Goal: Task Accomplishment & Management: Complete application form

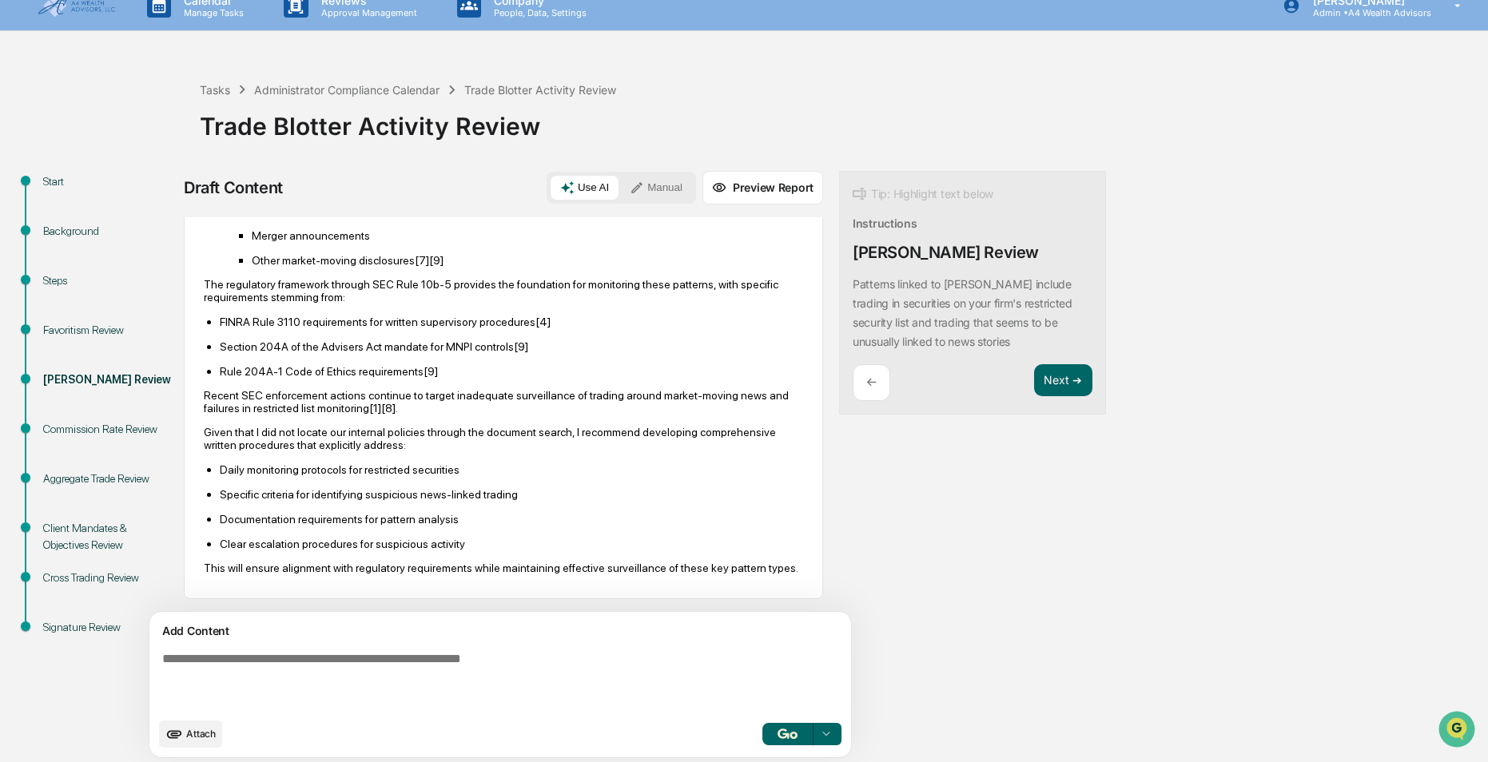
scroll to position [25, 0]
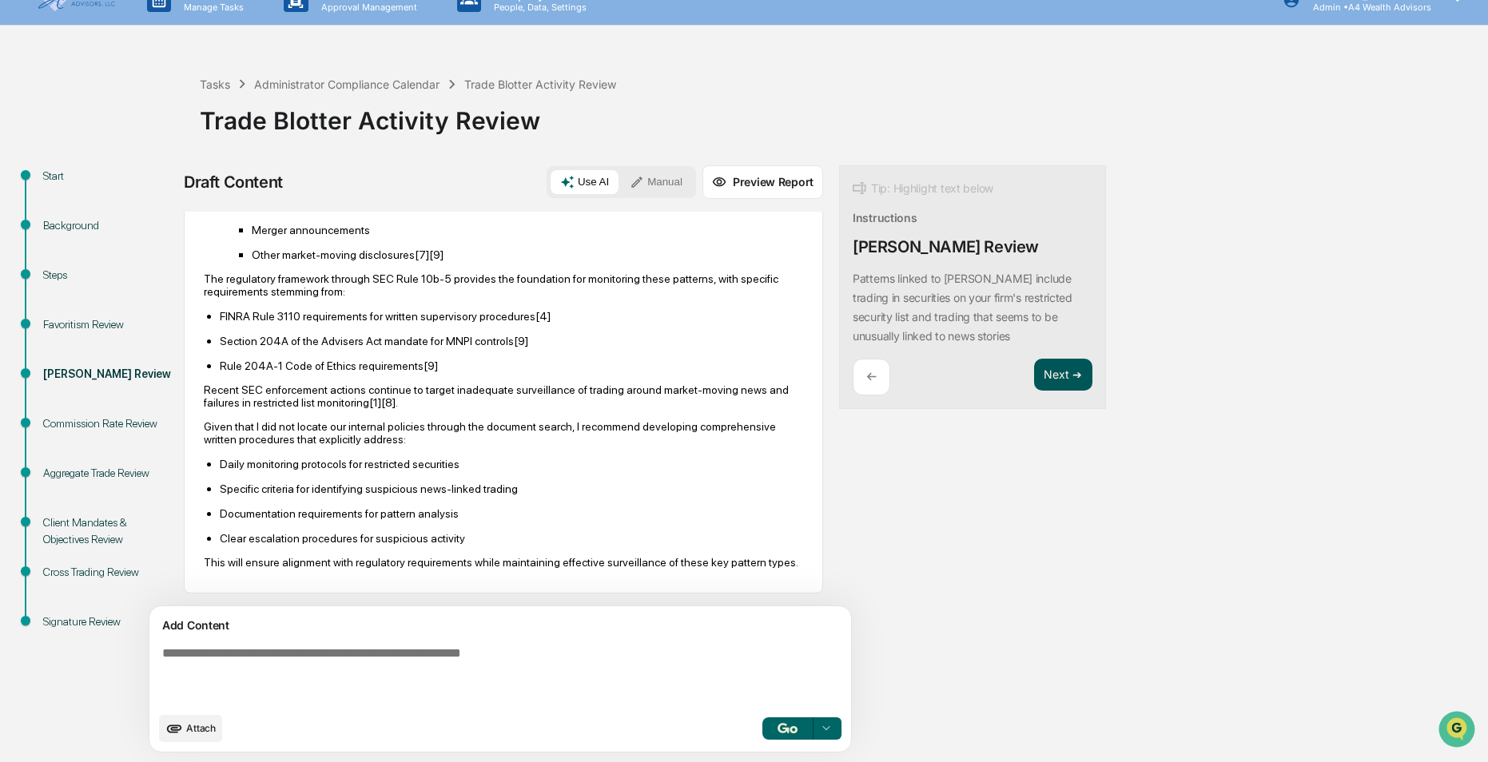
click at [1048, 368] on button "Next ➔" at bounding box center [1063, 375] width 58 height 33
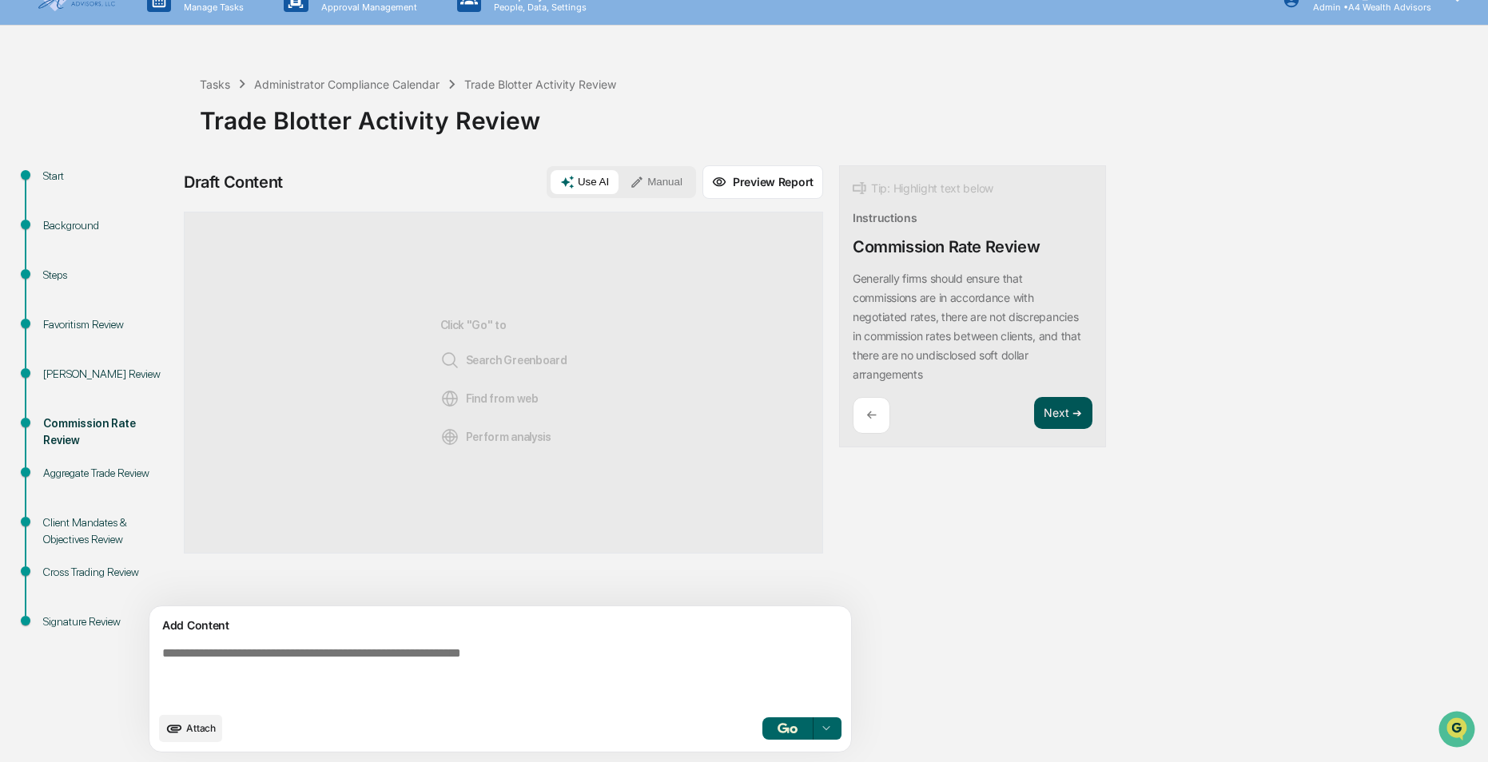
scroll to position [0, 0]
click at [1066, 384] on div "Tip: Highlight text below Instructions Commission Rate Review Generally firms s…" at bounding box center [972, 306] width 267 height 283
click at [1057, 416] on button "Next ➔" at bounding box center [1063, 413] width 58 height 33
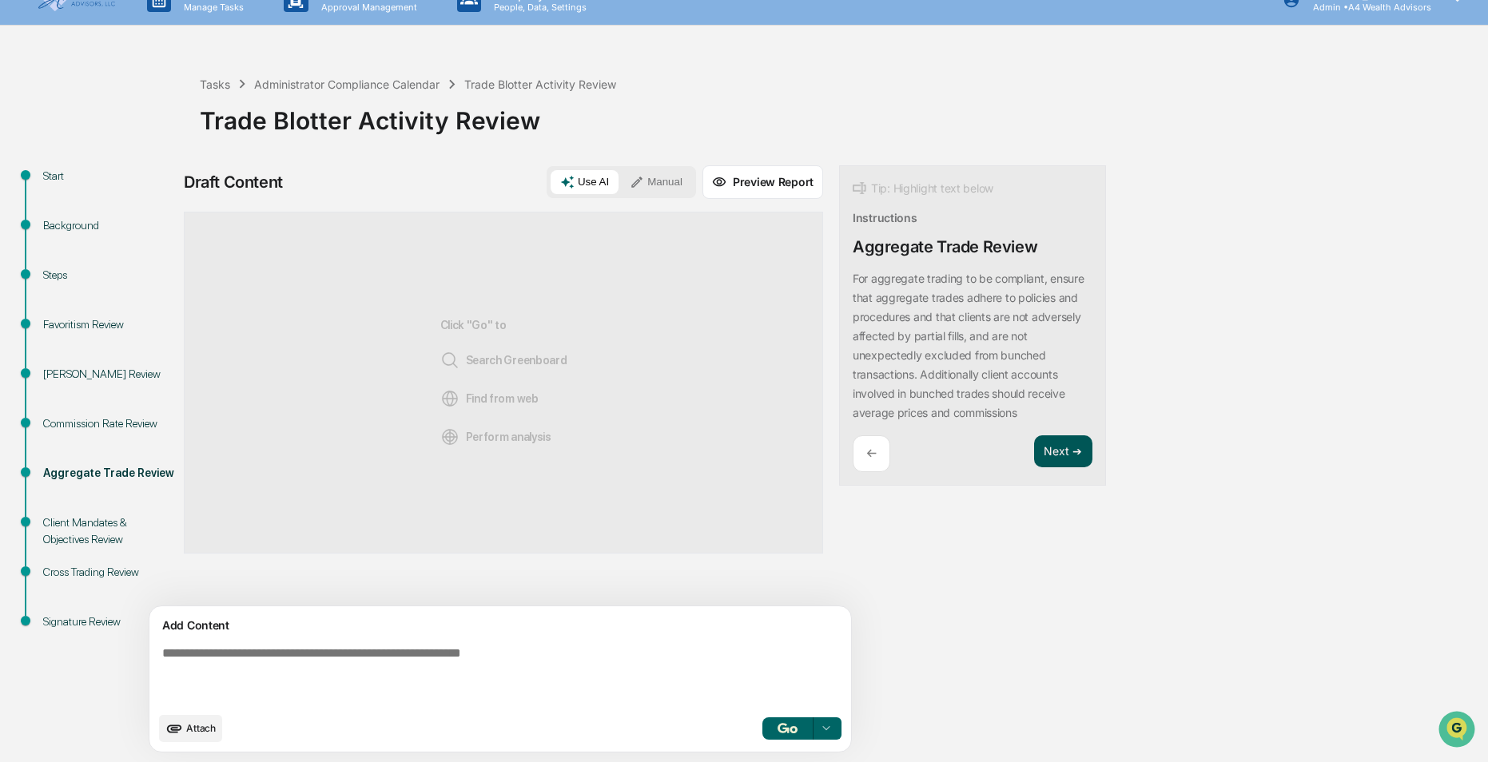
click at [1050, 445] on button "Next ➔" at bounding box center [1063, 452] width 58 height 33
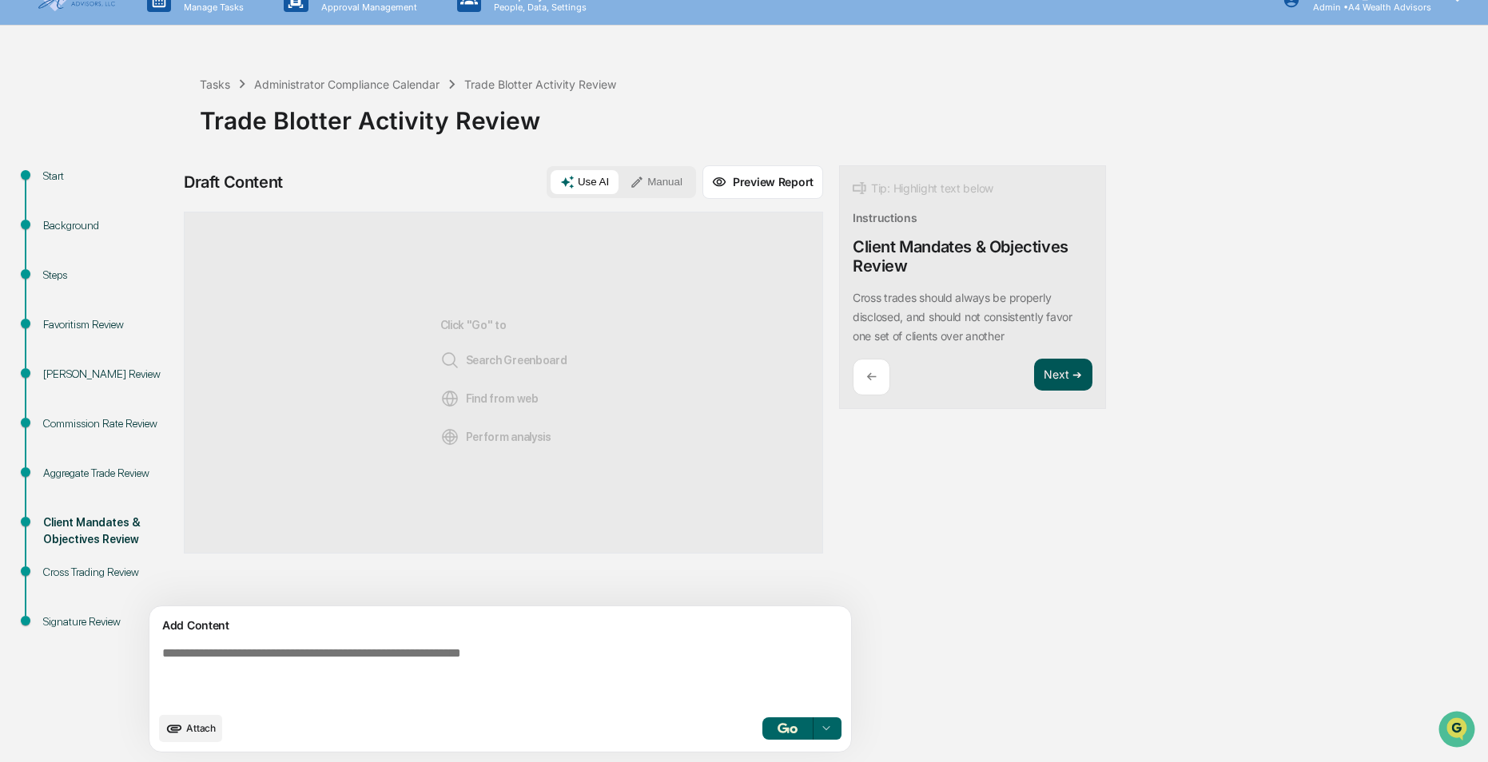
click at [1041, 372] on button "Next ➔" at bounding box center [1063, 375] width 58 height 33
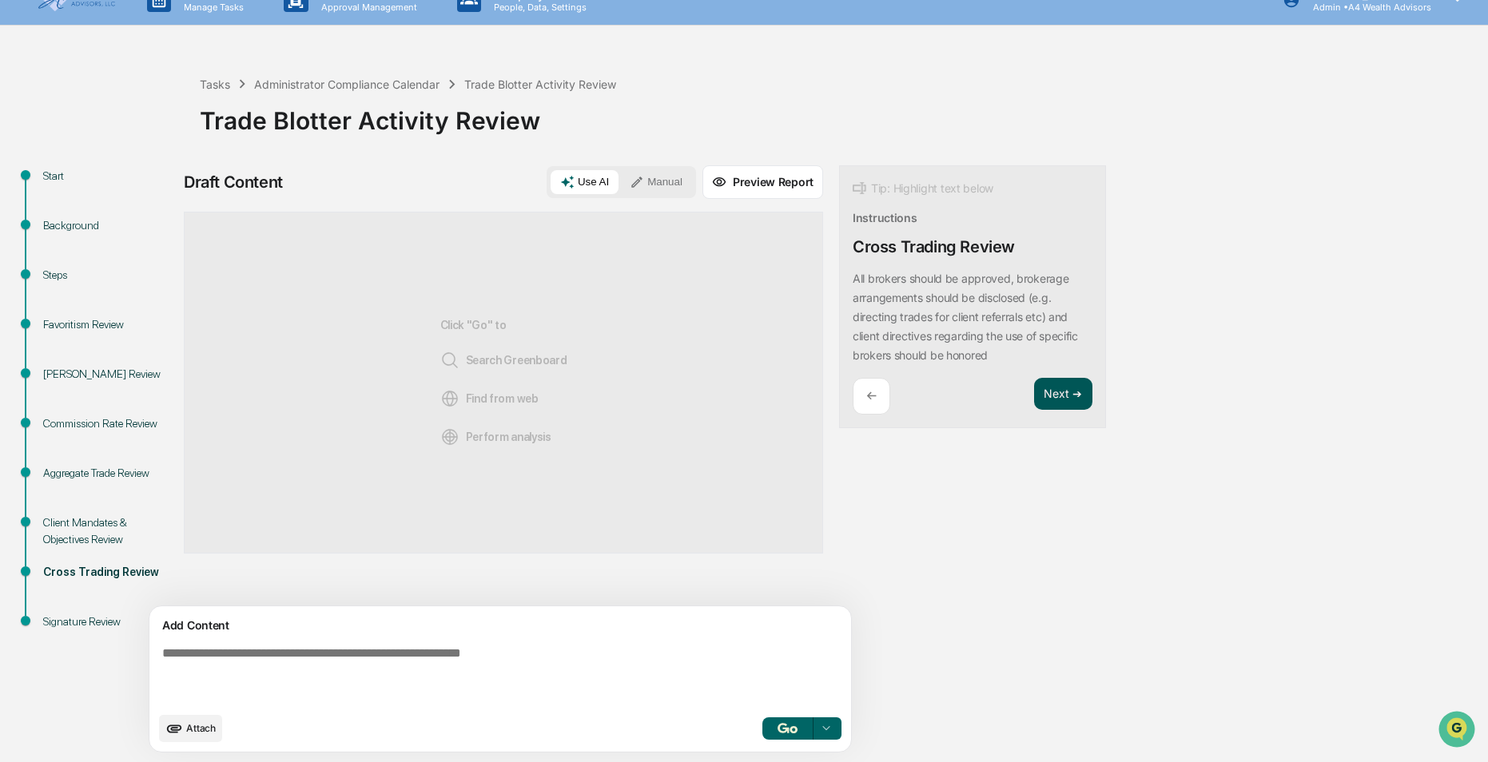
click at [1056, 392] on button "Next ➔" at bounding box center [1063, 394] width 58 height 33
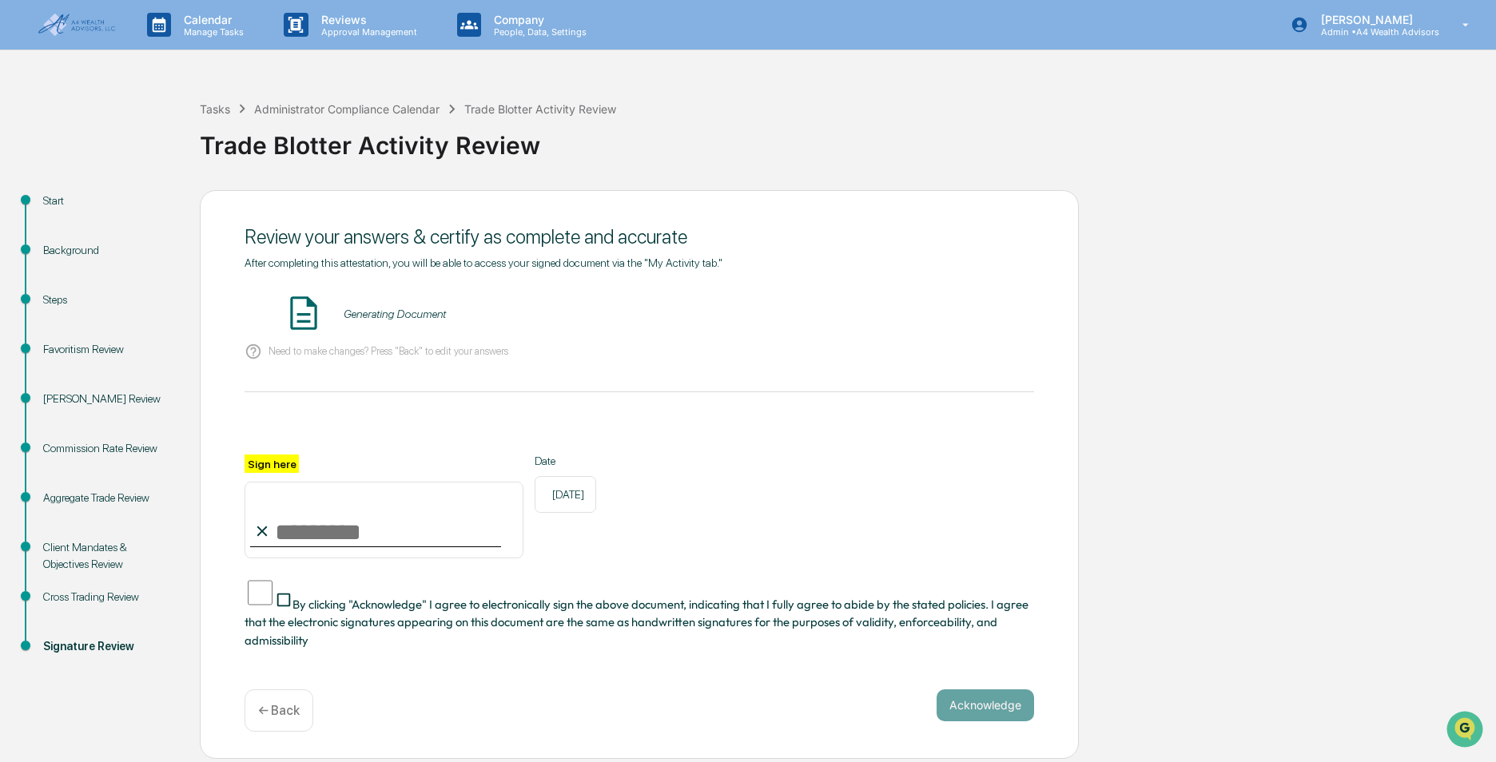
click at [329, 537] on input "Sign here" at bounding box center [384, 520] width 279 height 77
type input "**********"
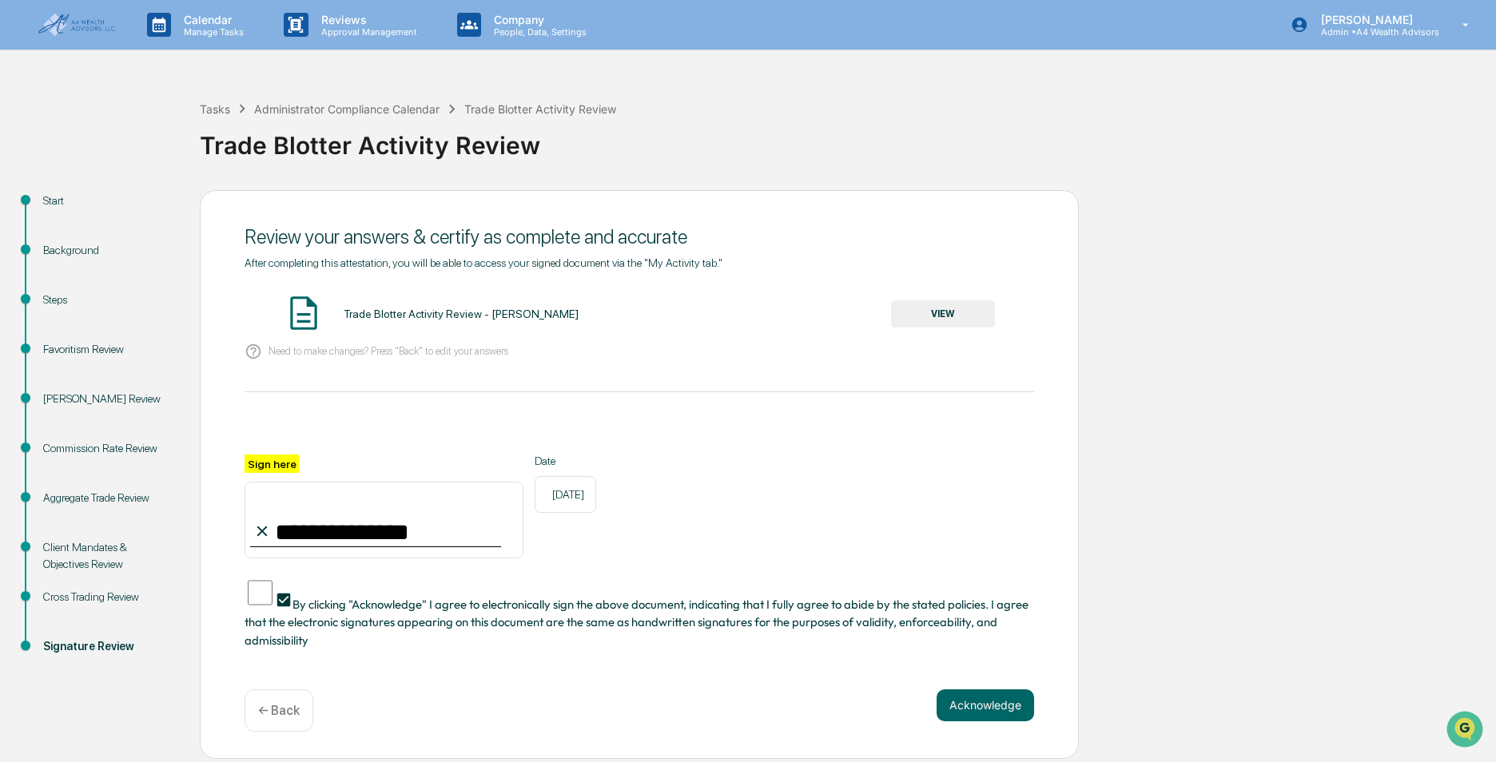
click at [933, 316] on button "VIEW" at bounding box center [943, 314] width 104 height 27
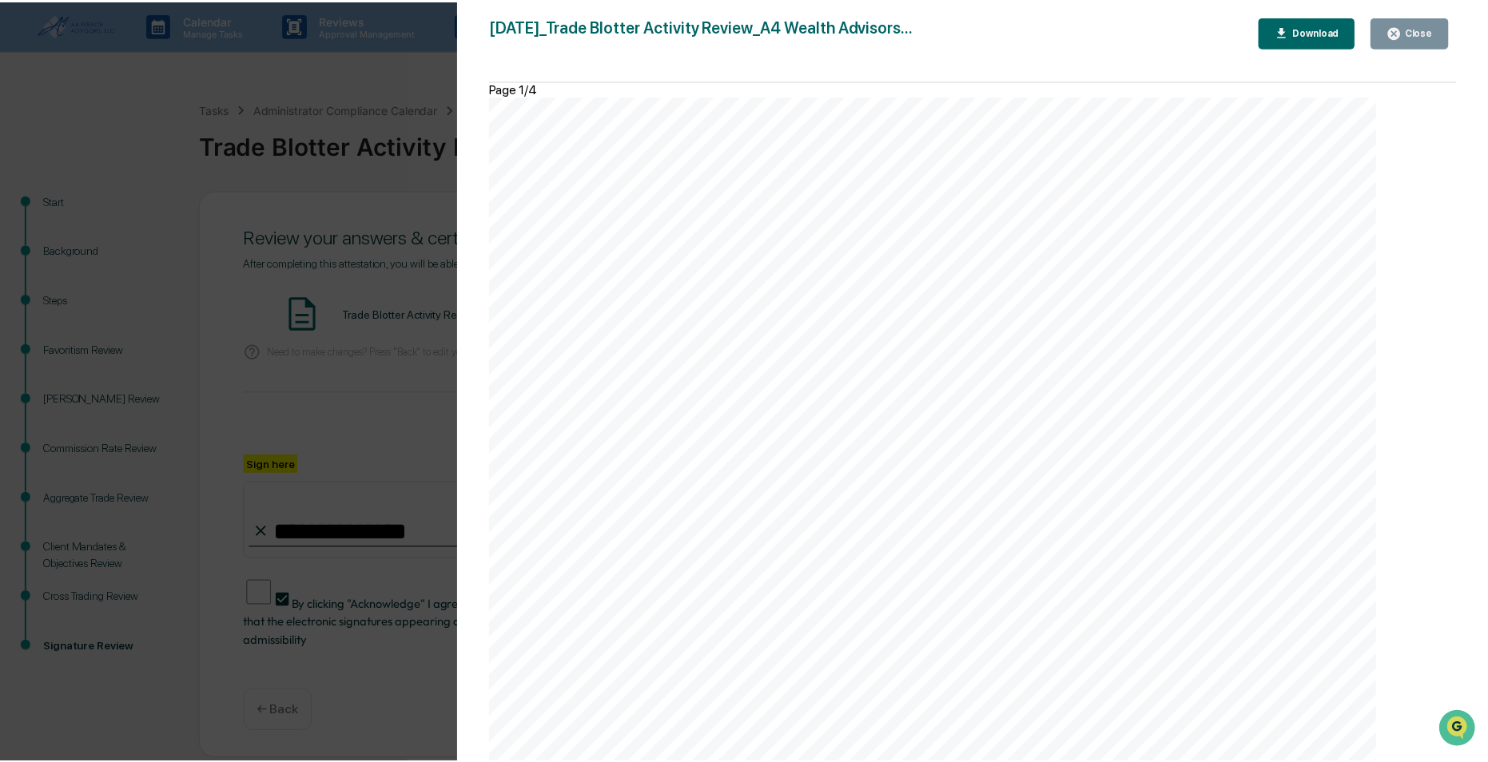
scroll to position [4561, 0]
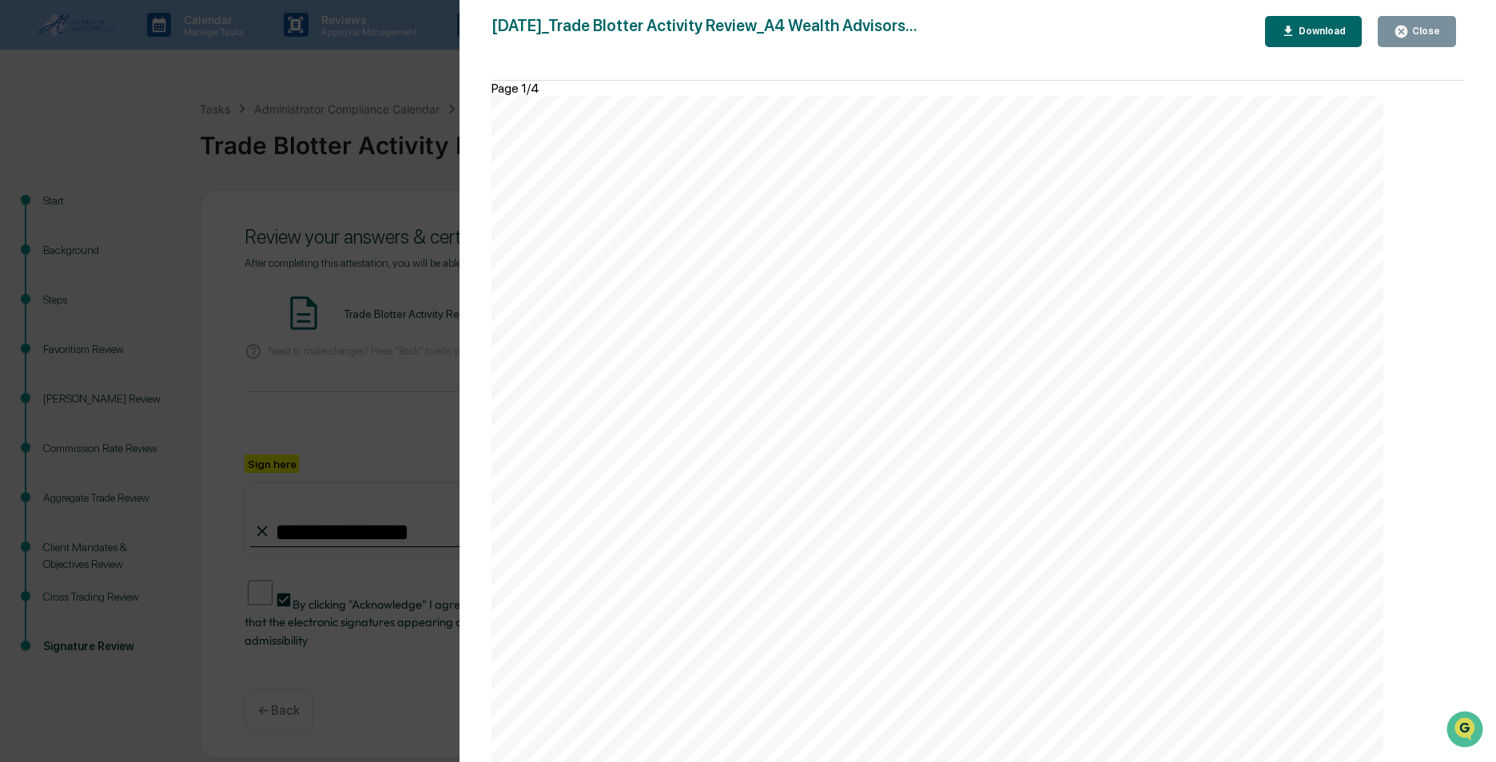
click at [1418, 30] on div "Close" at bounding box center [1424, 31] width 31 height 11
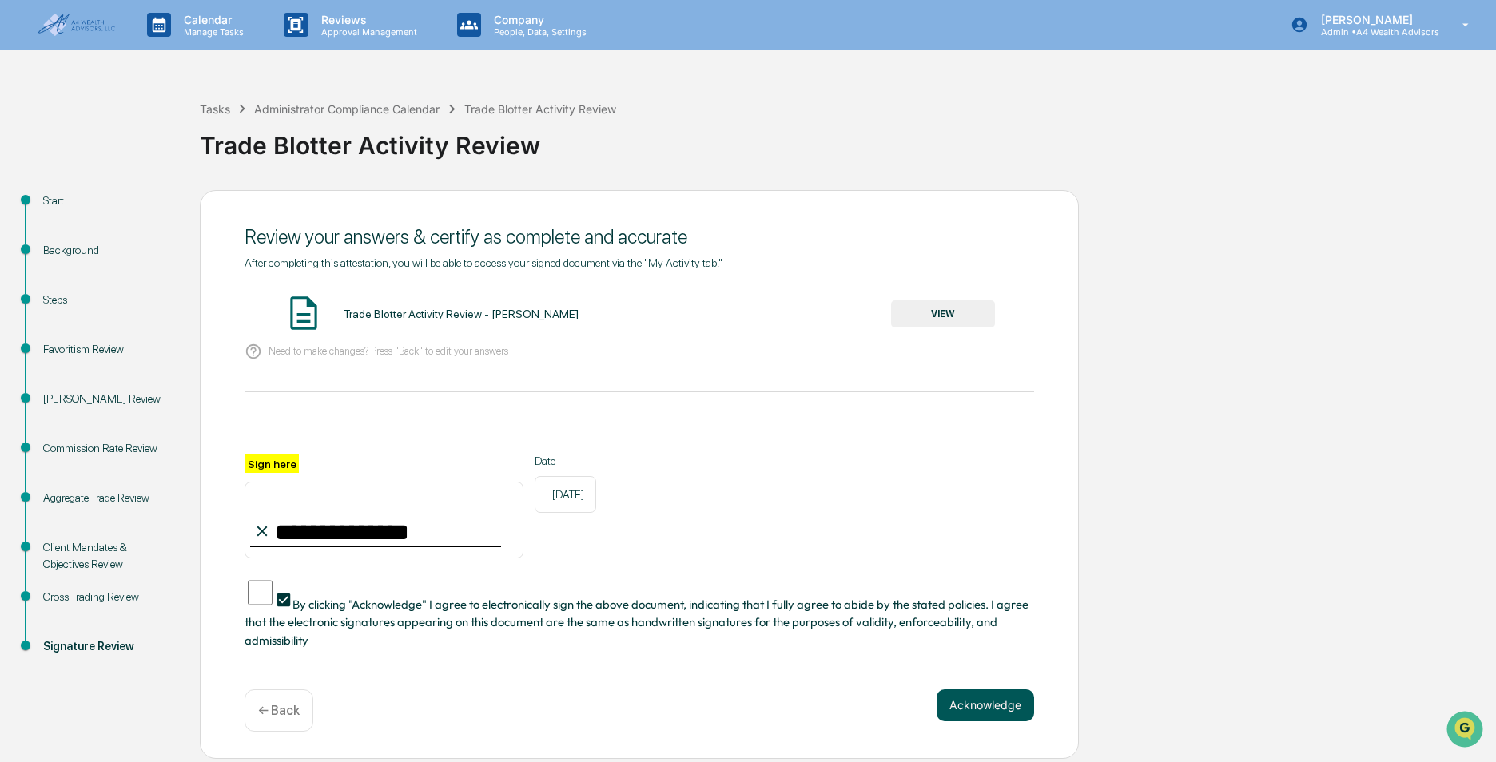
click at [1005, 690] on button "Acknowledge" at bounding box center [986, 706] width 98 height 32
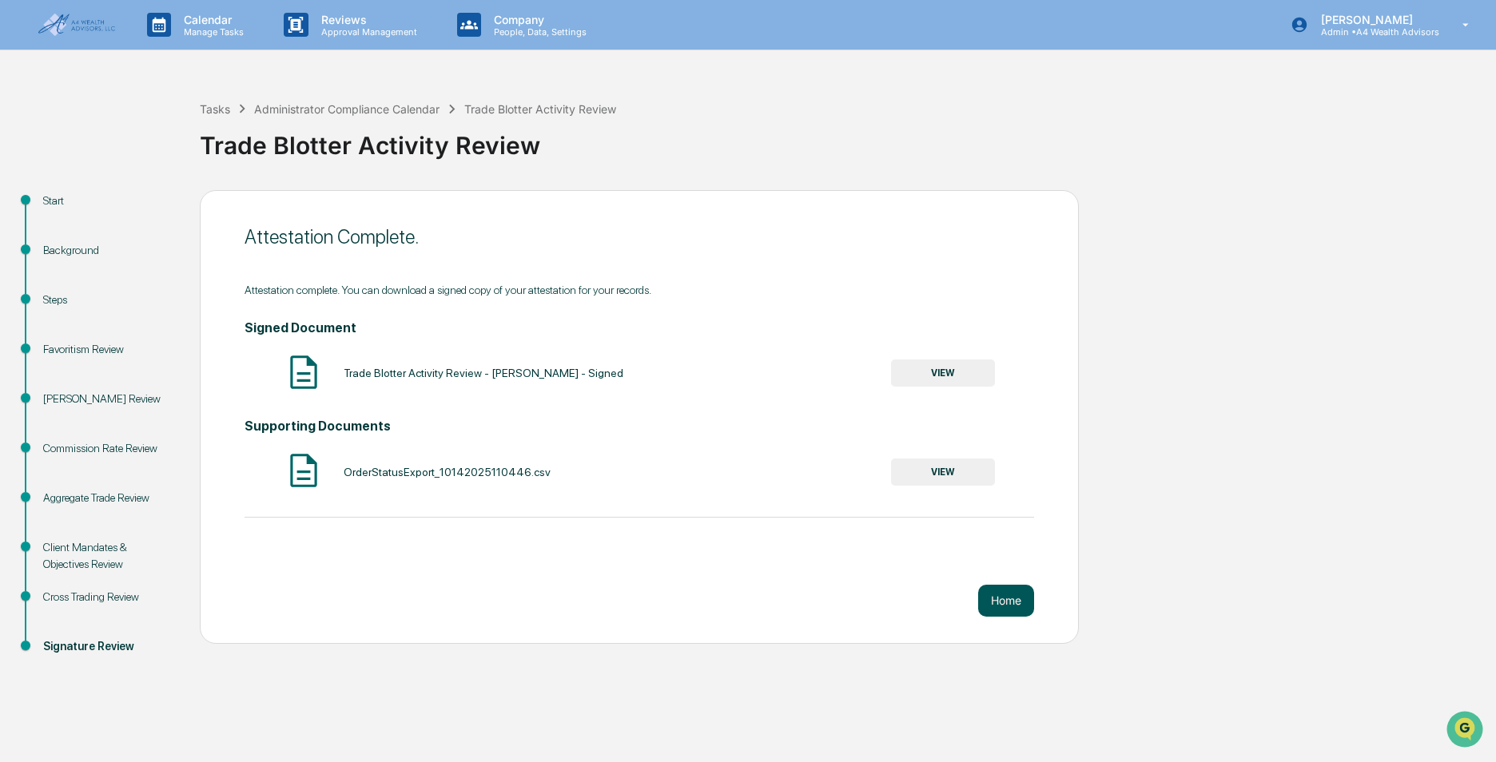
click at [997, 607] on button "Home" at bounding box center [1006, 601] width 56 height 32
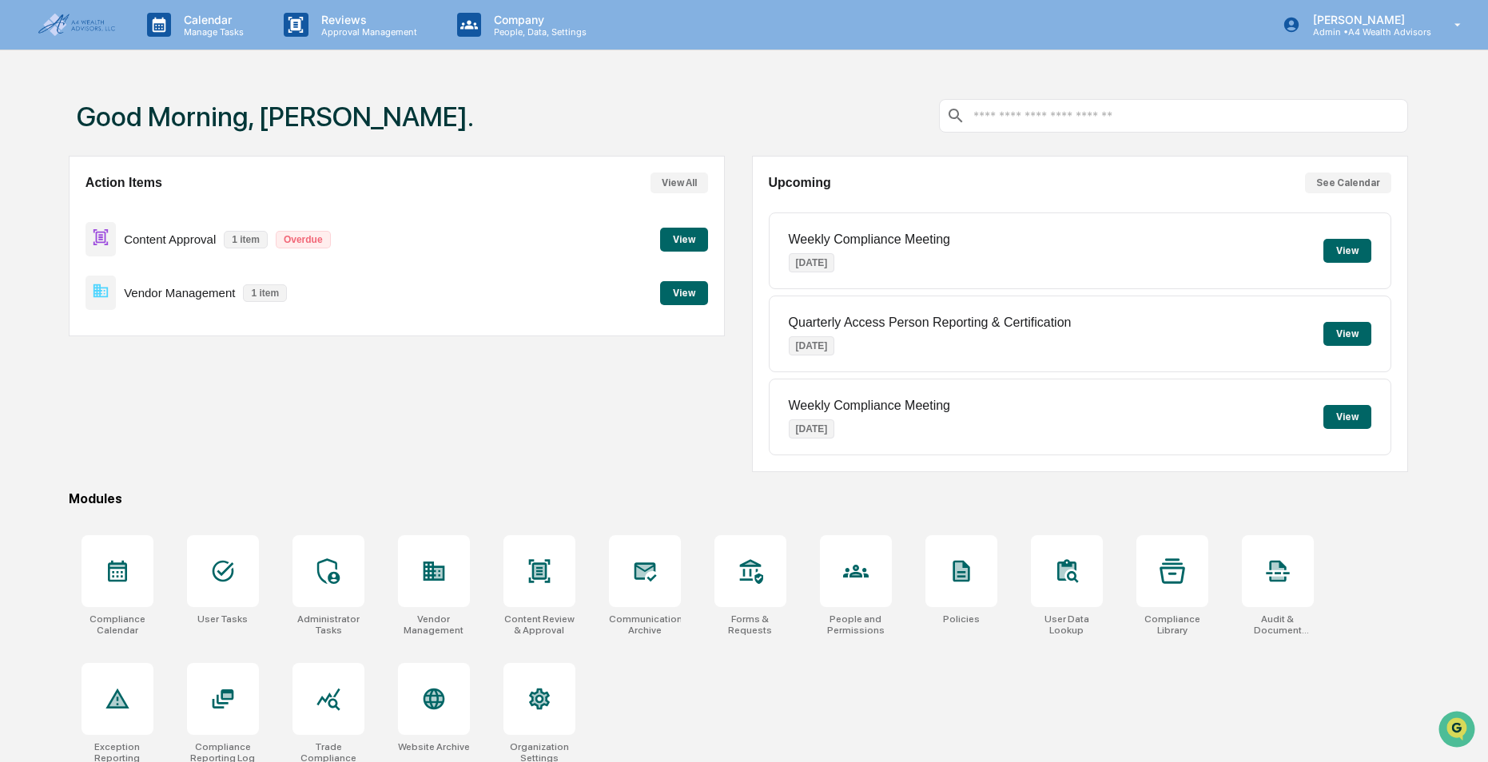
click at [679, 286] on button "View" at bounding box center [684, 293] width 48 height 24
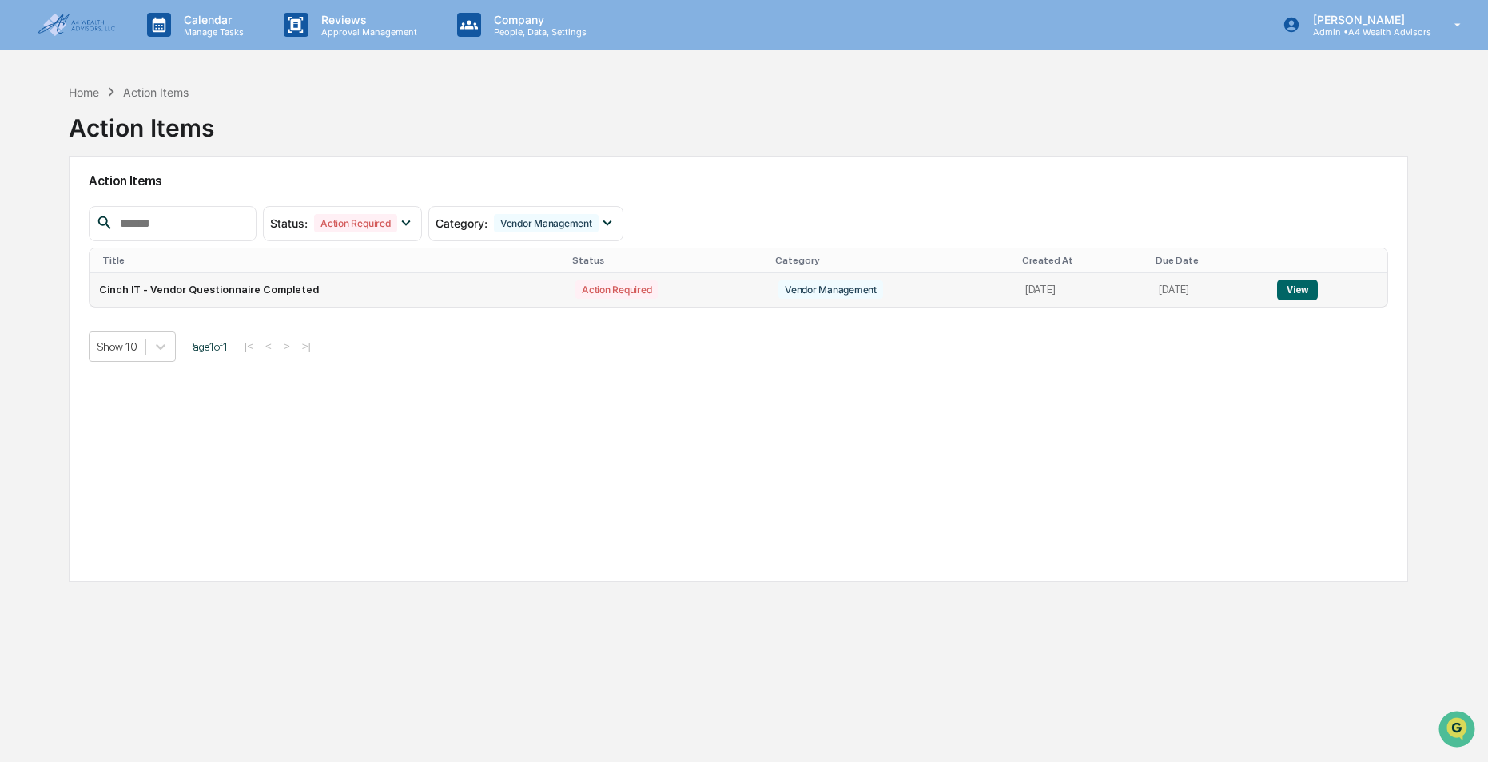
click at [1307, 286] on button "View" at bounding box center [1297, 290] width 41 height 21
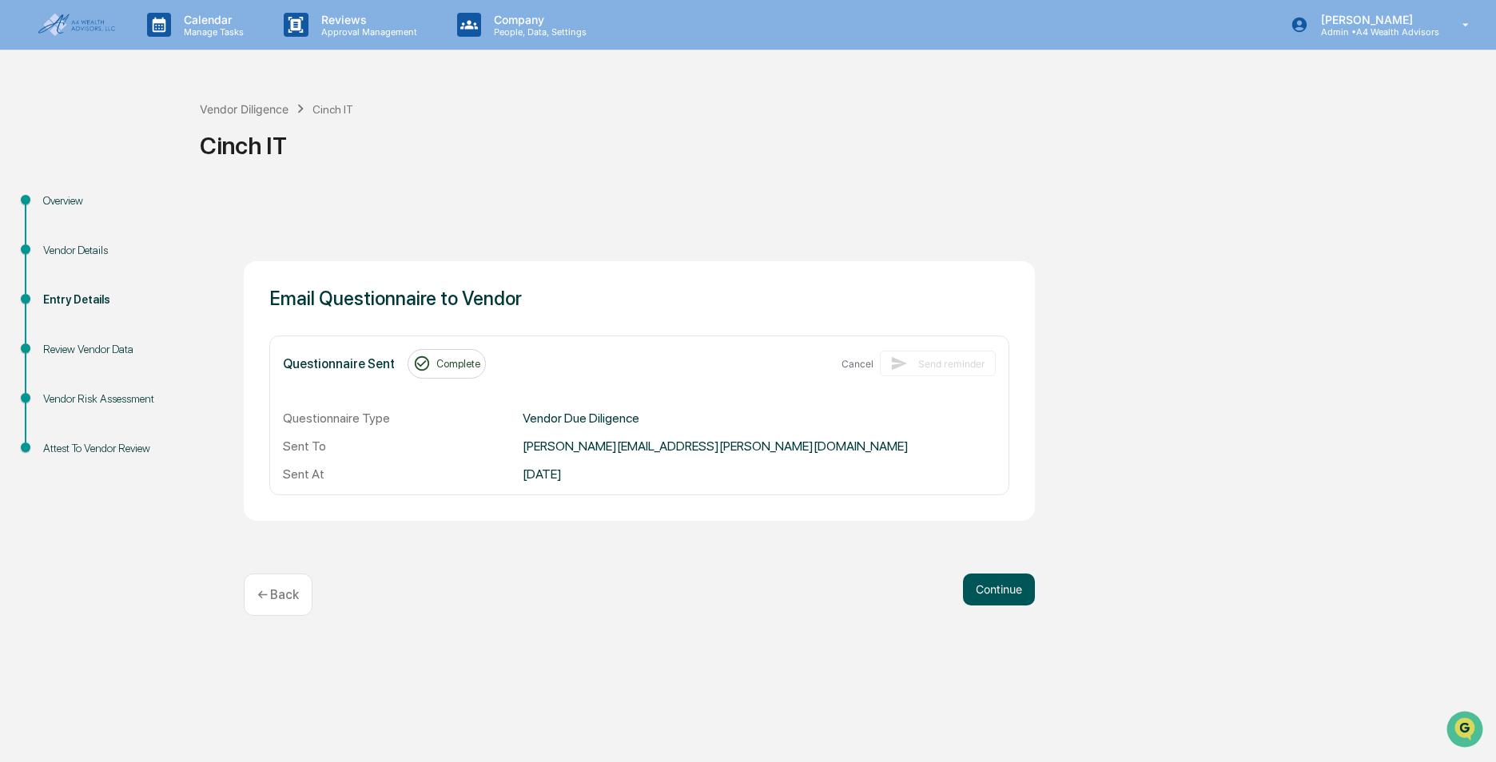
click at [1009, 603] on button "Continue" at bounding box center [999, 590] width 72 height 32
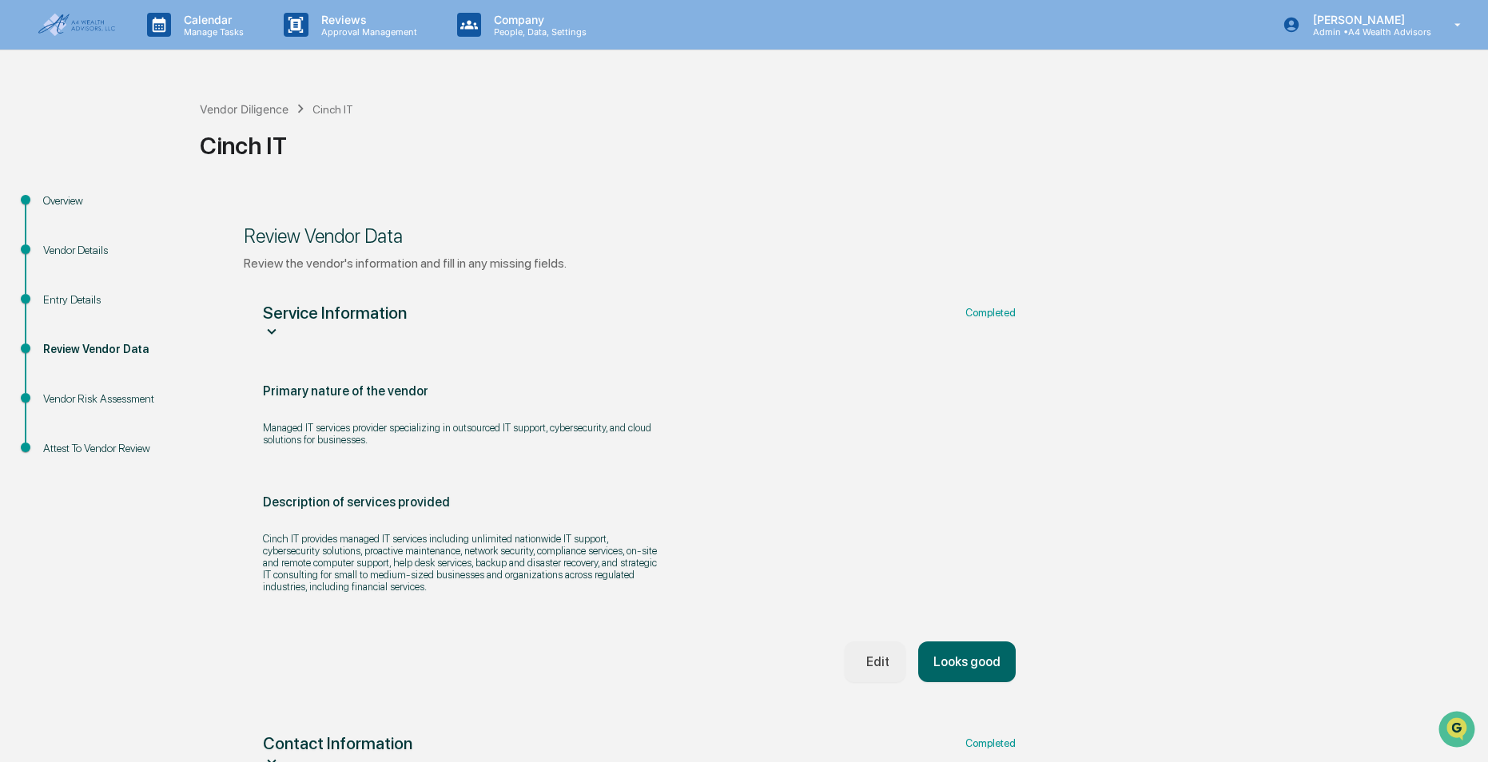
click at [995, 683] on button "Looks good" at bounding box center [967, 662] width 98 height 41
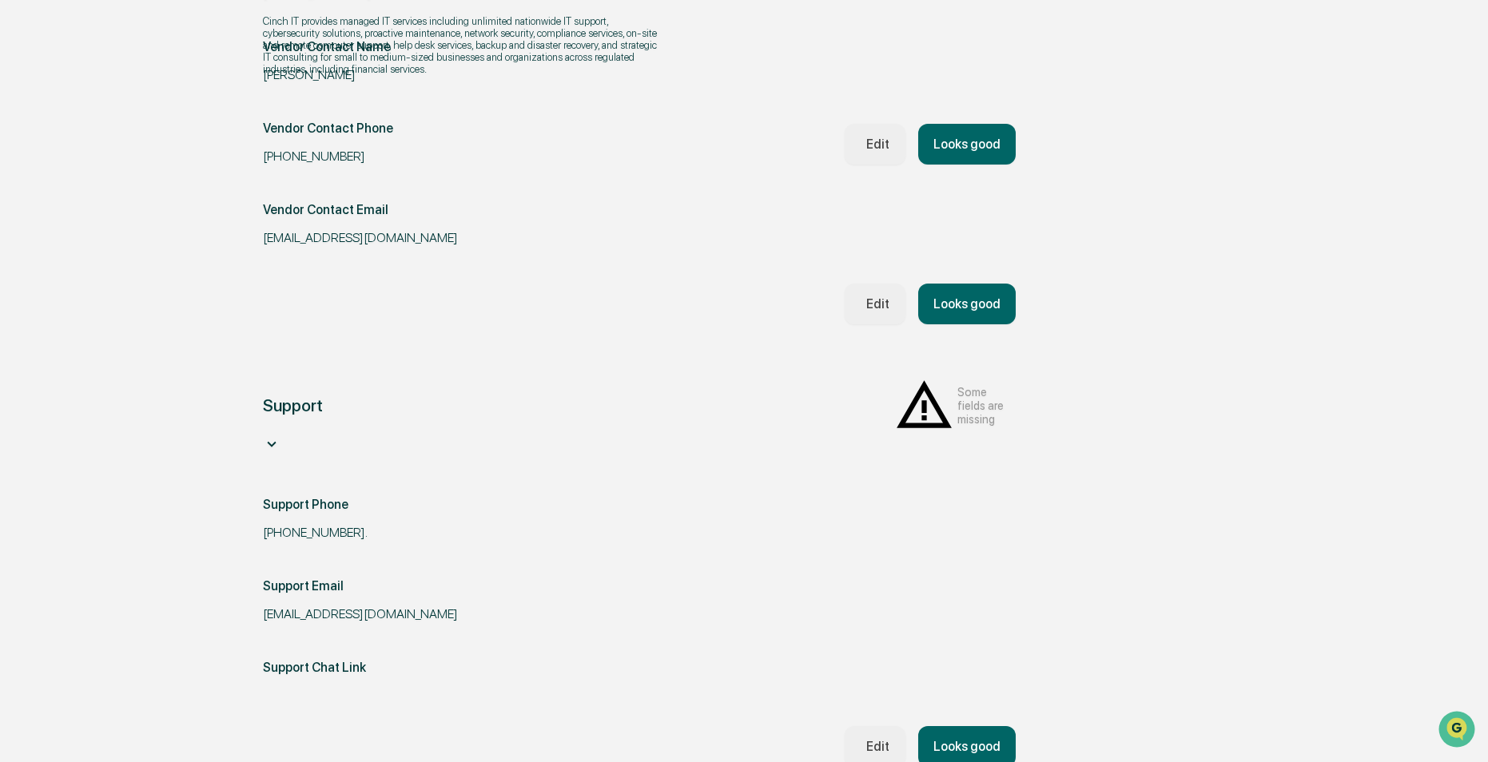
scroll to position [523, 0]
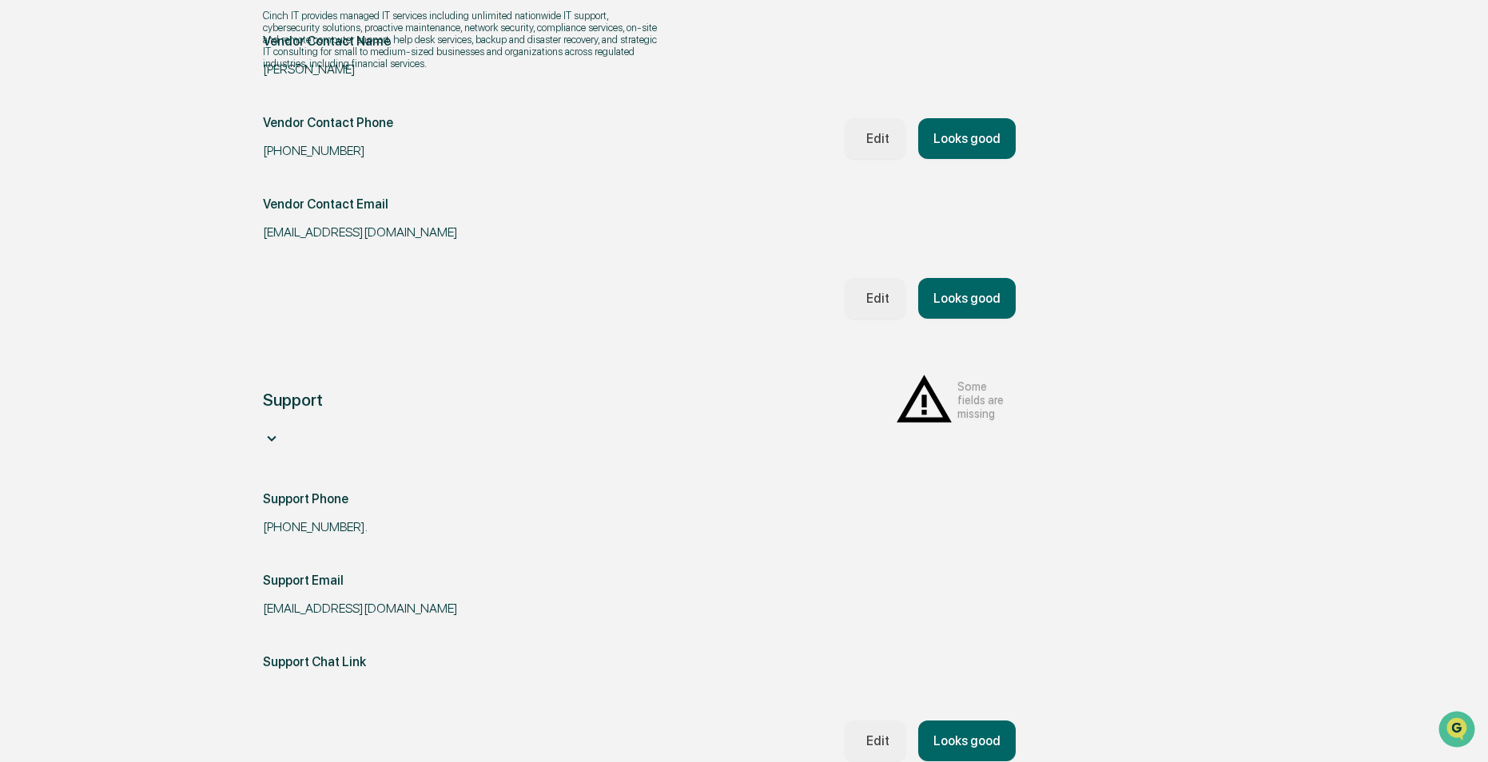
click at [976, 319] on button "Looks good" at bounding box center [967, 298] width 98 height 41
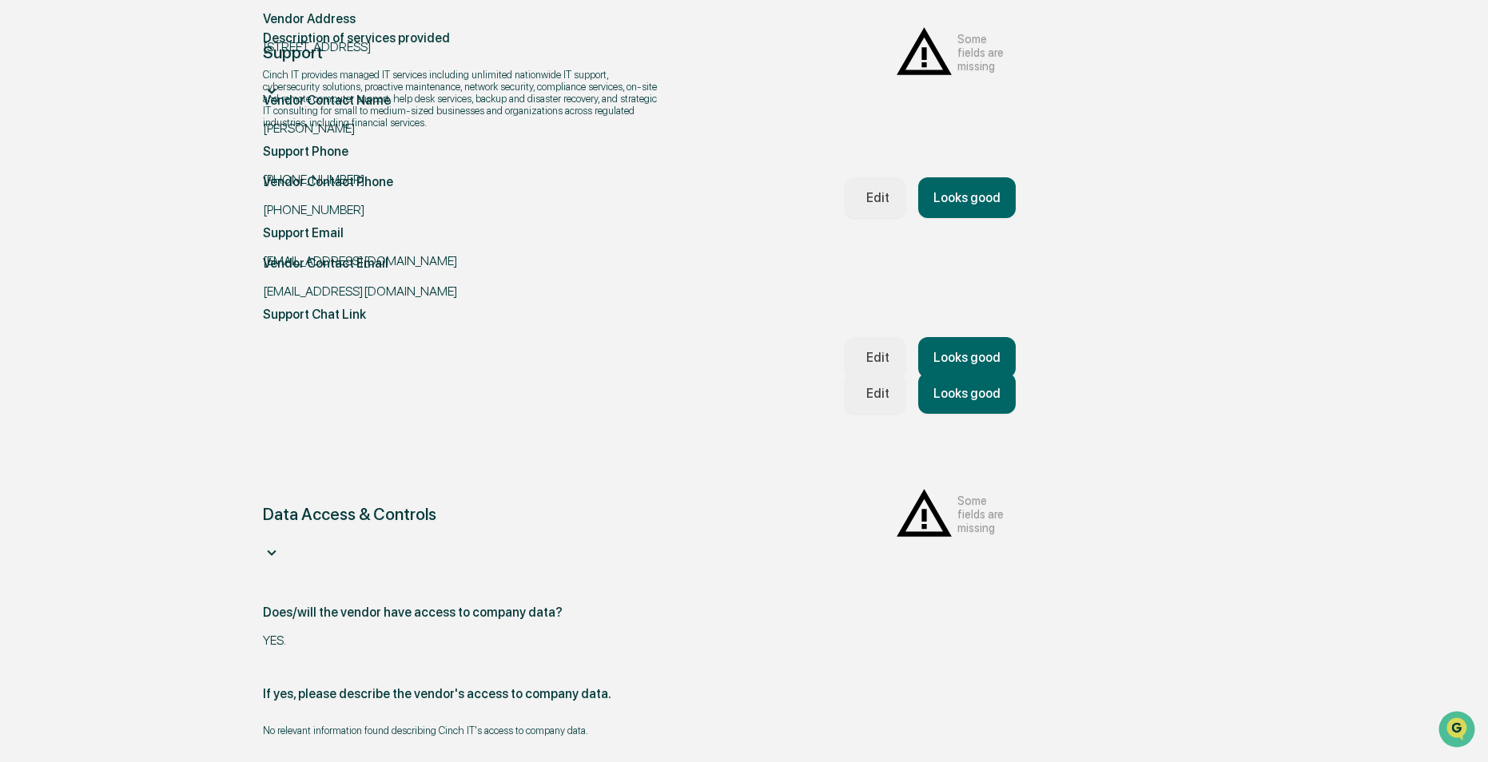
scroll to position [374, 0]
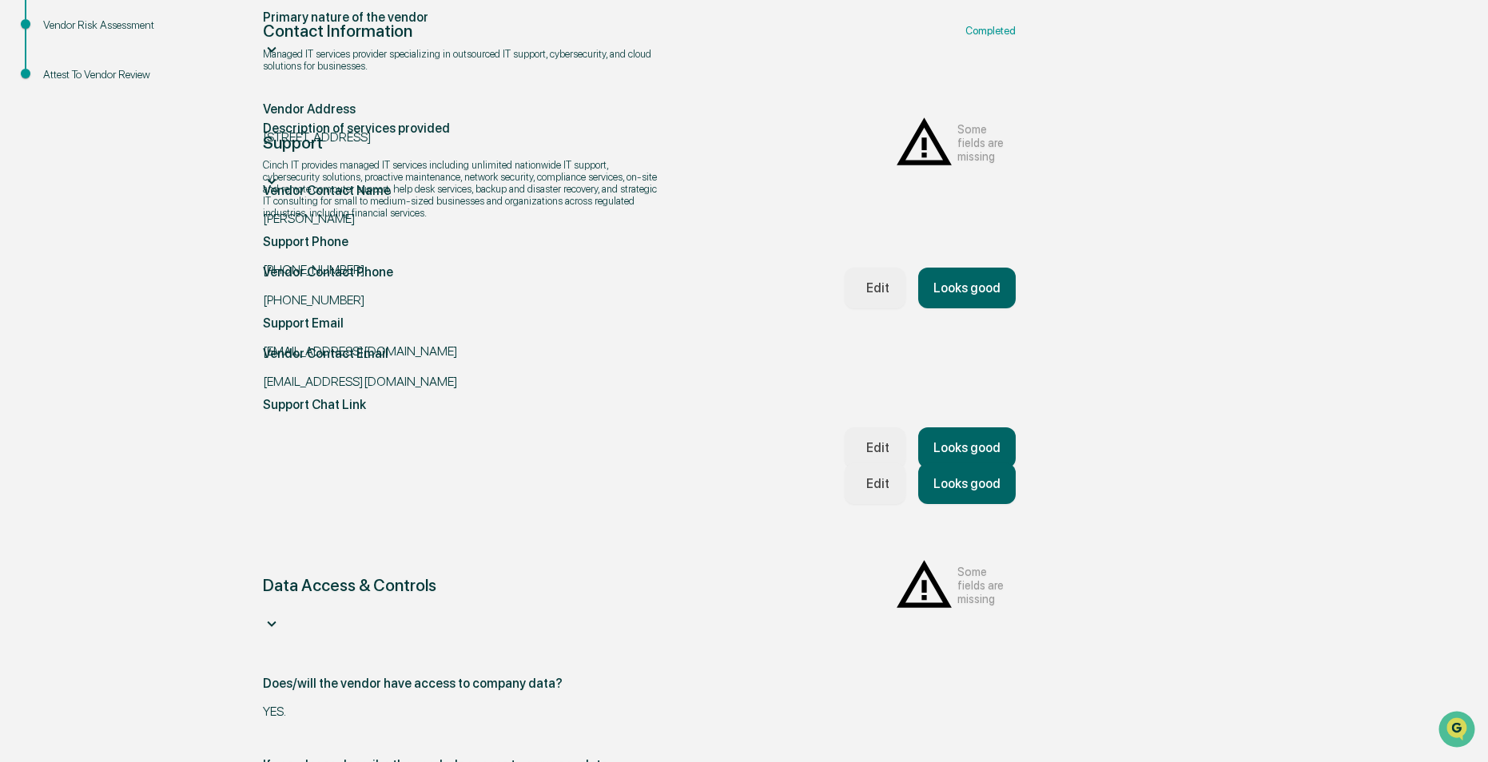
click at [969, 465] on button "Looks good" at bounding box center [967, 484] width 98 height 41
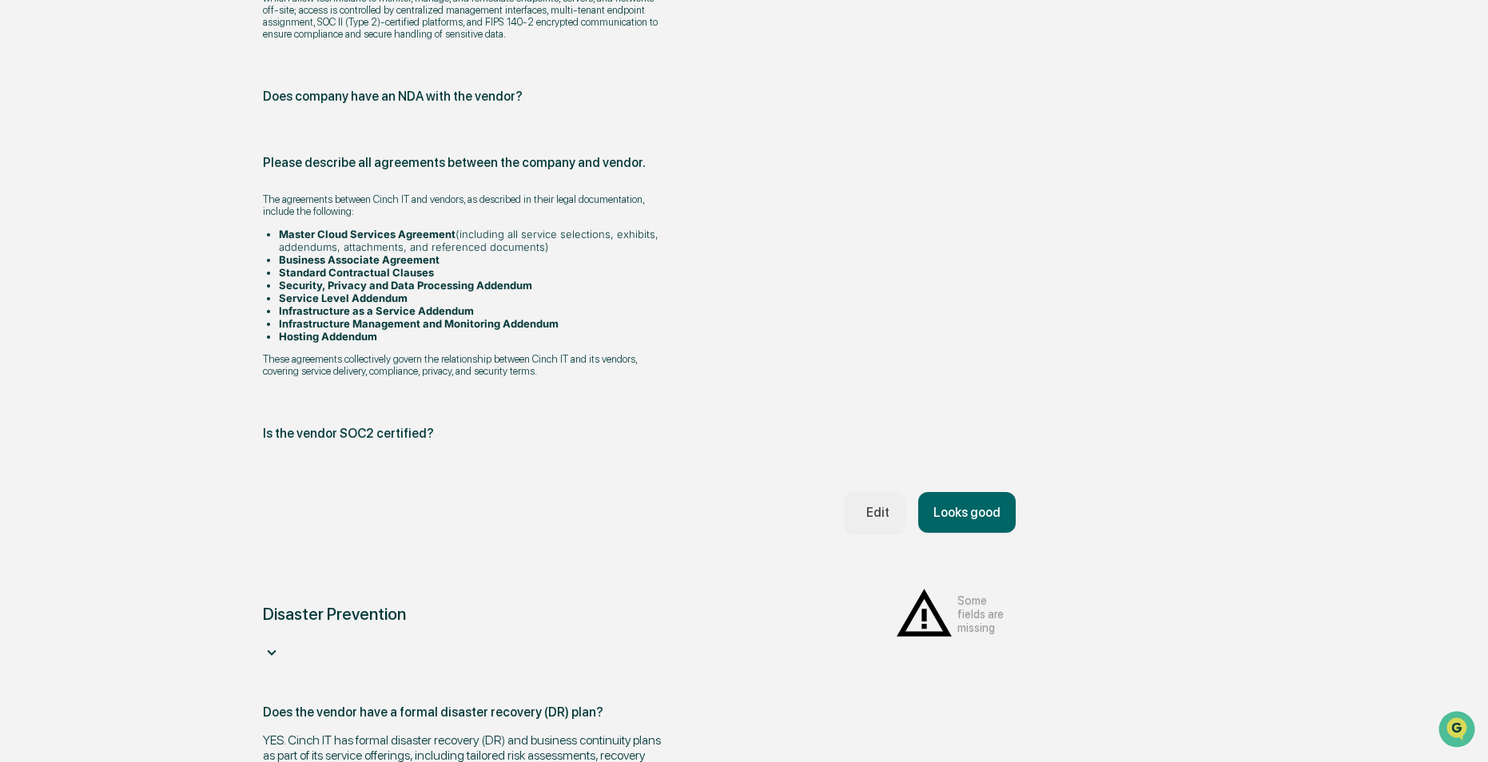
click at [975, 492] on button "Looks good" at bounding box center [967, 512] width 98 height 41
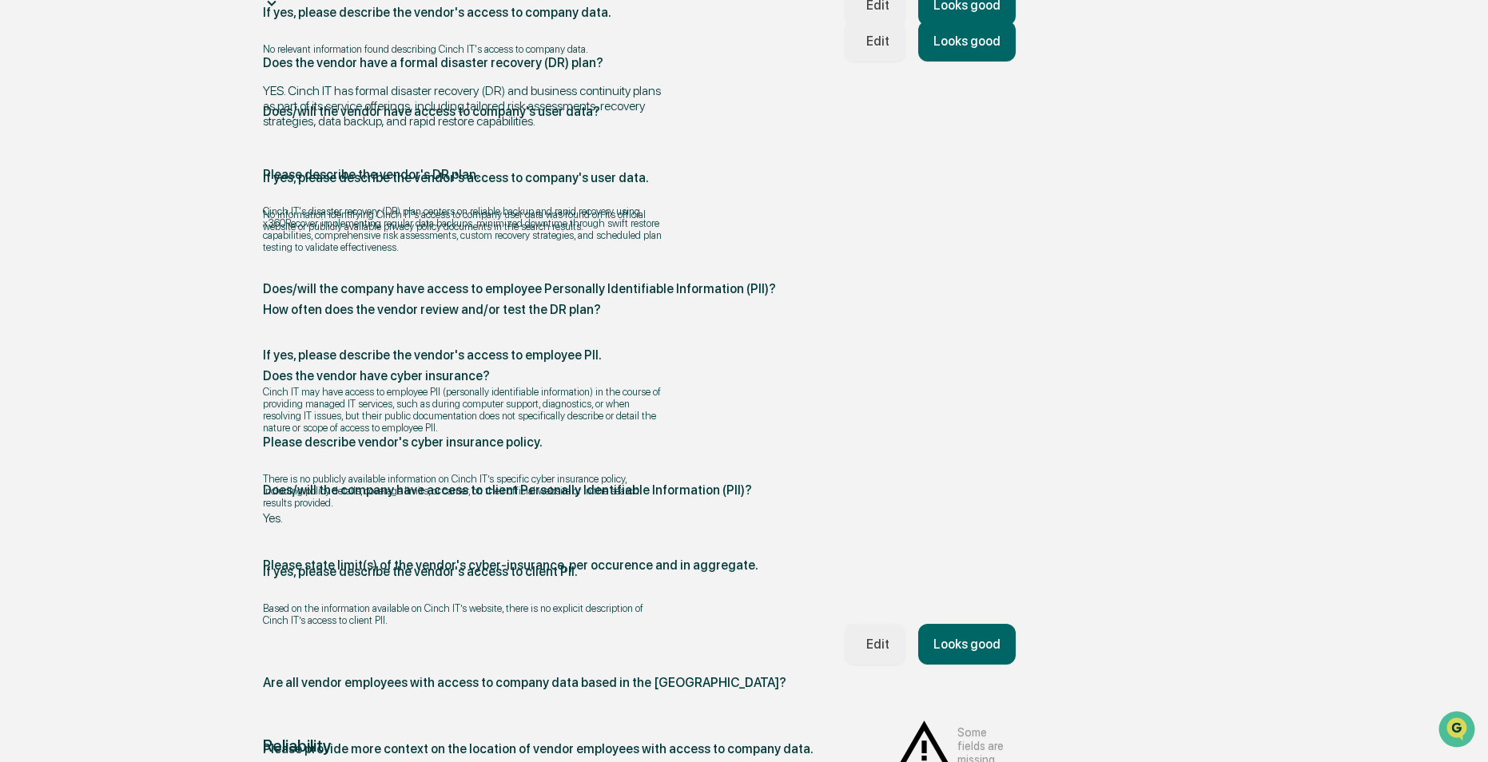
click at [984, 624] on button "Looks good" at bounding box center [967, 644] width 98 height 41
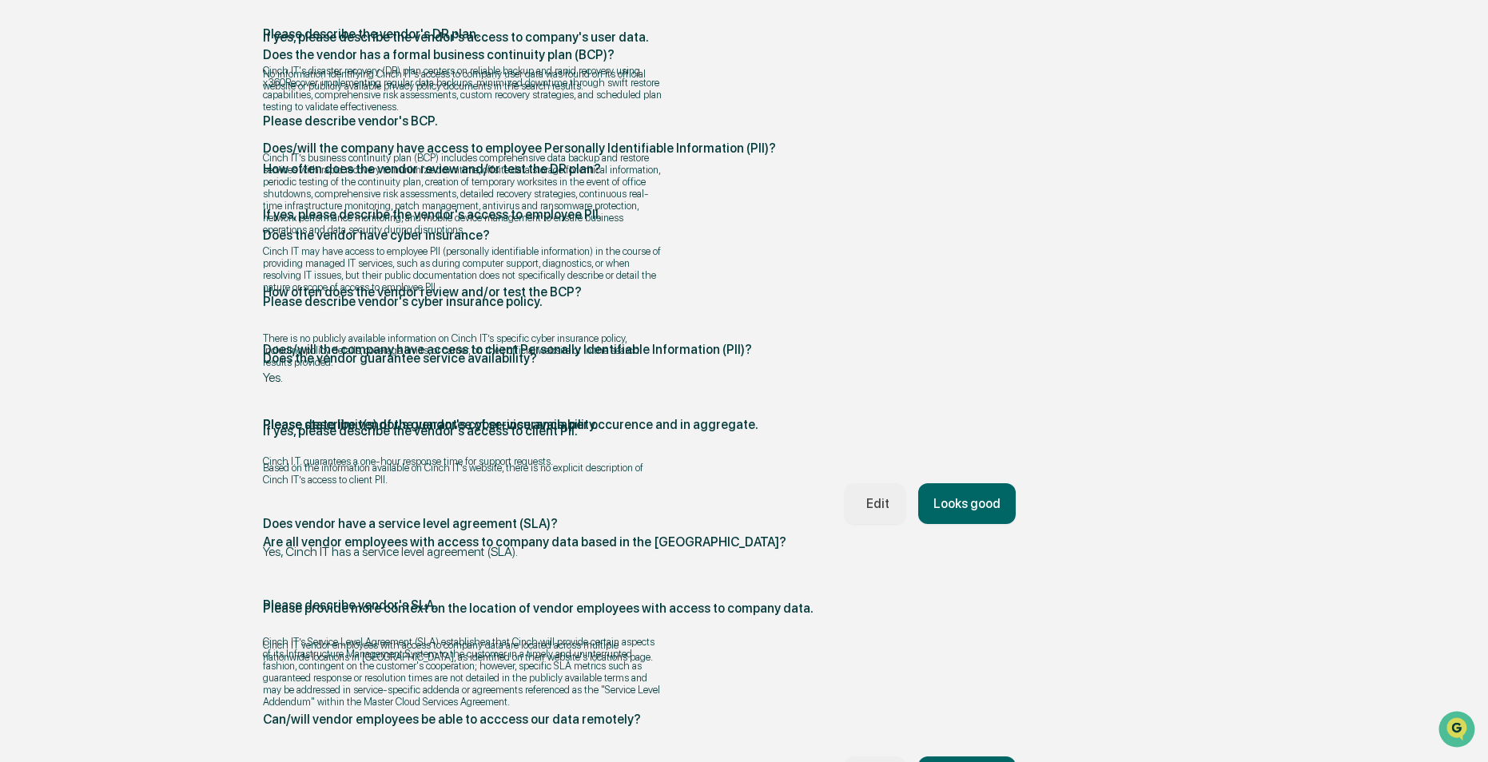
click at [972, 757] on button "Looks good" at bounding box center [967, 777] width 98 height 41
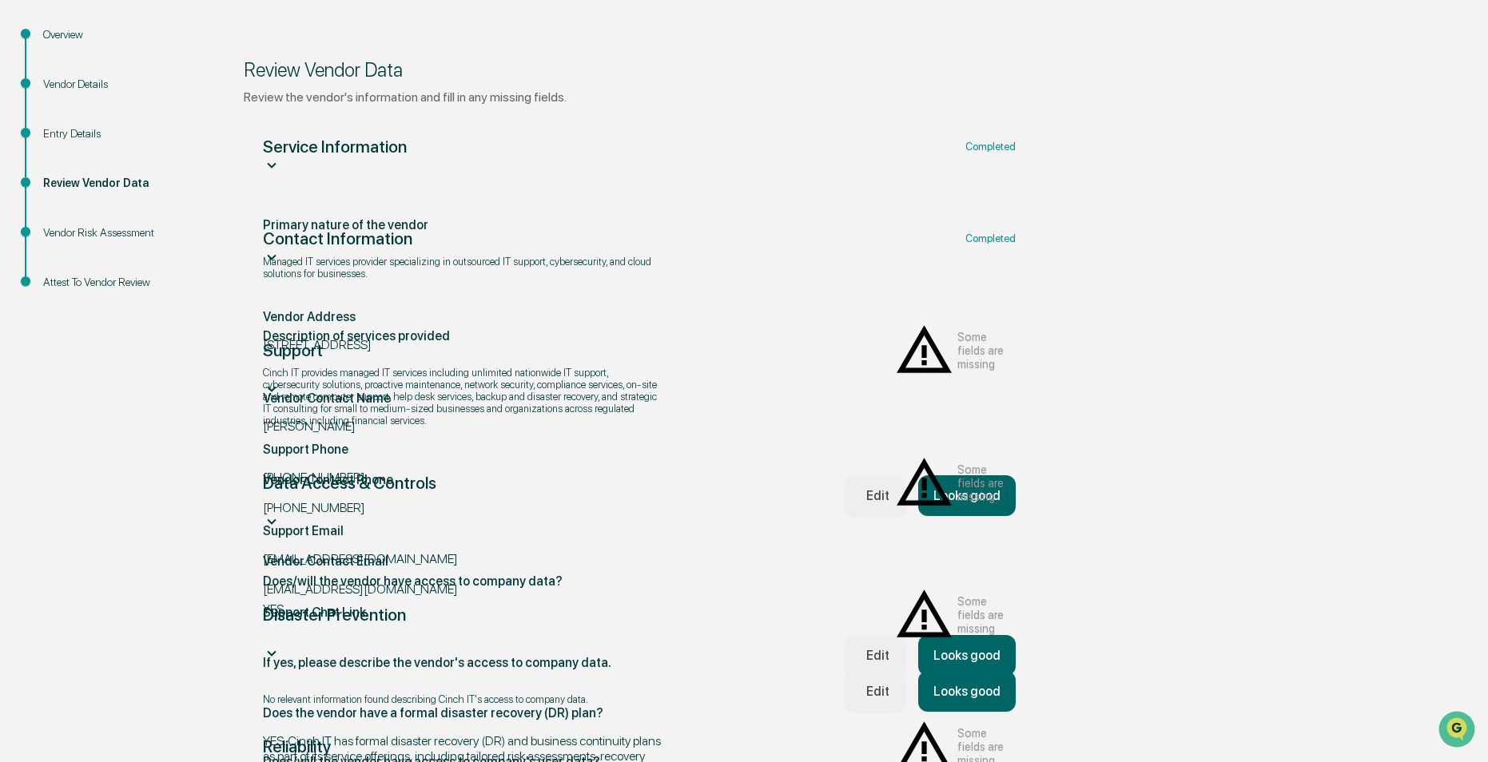
scroll to position [134, 0]
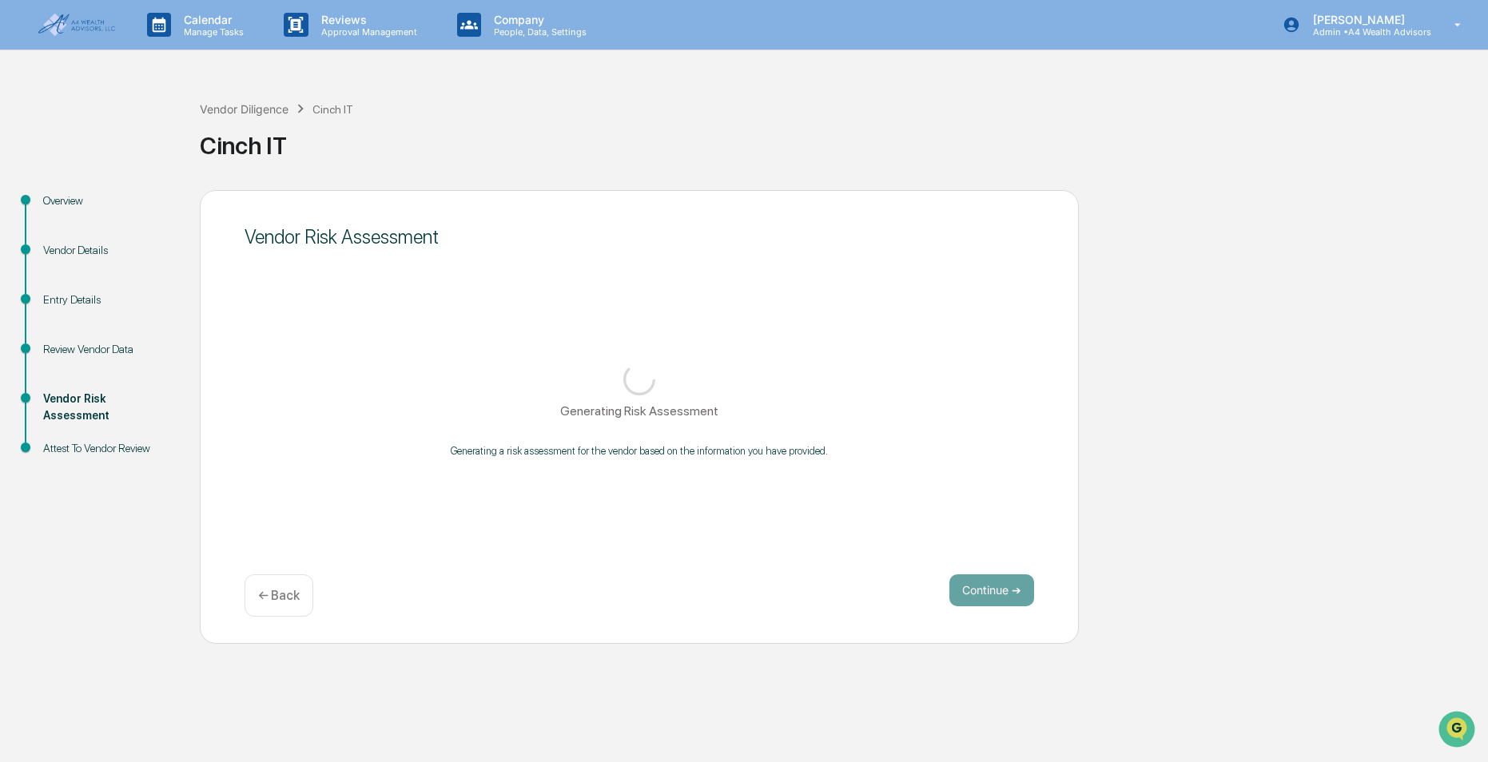
scroll to position [0, 0]
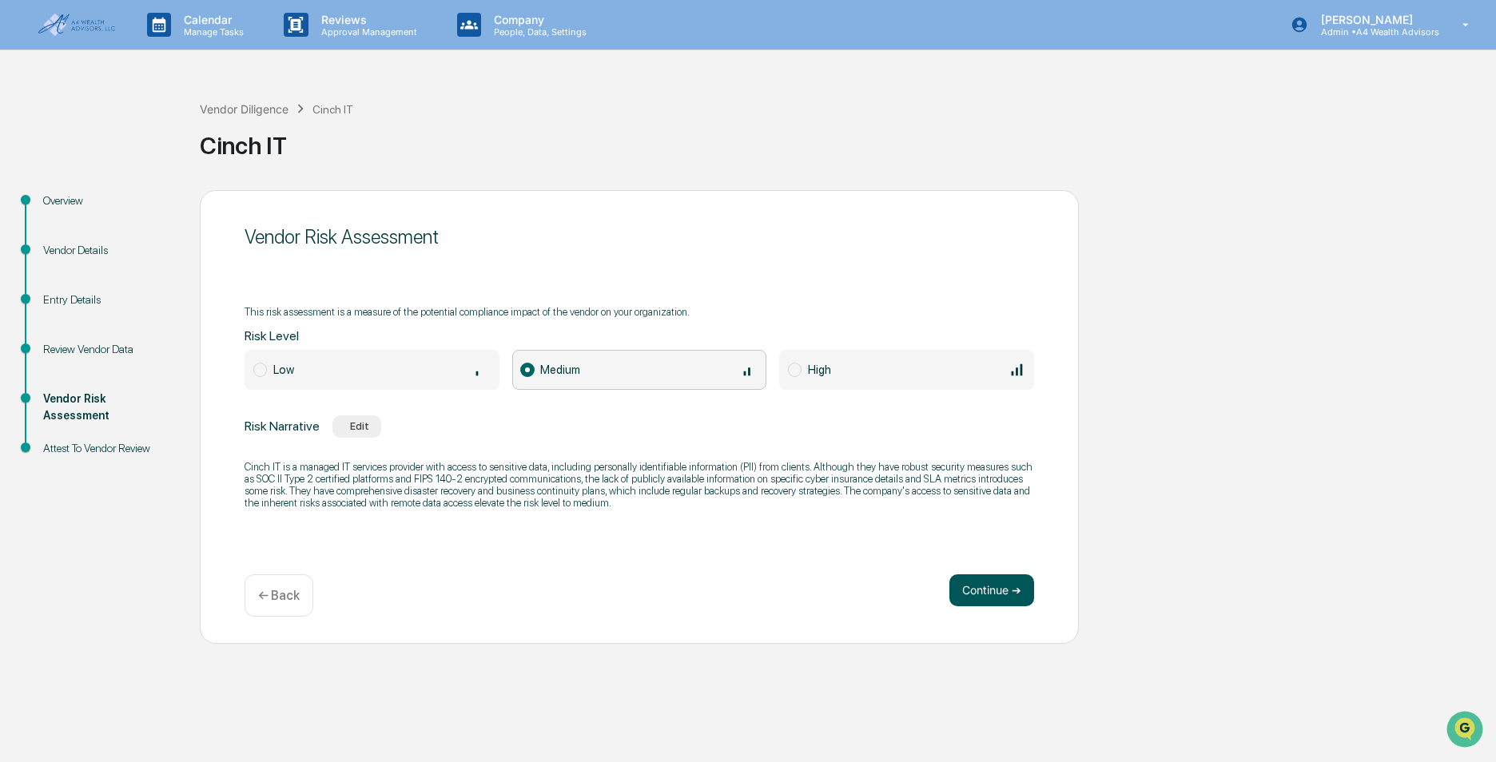
click at [1011, 600] on button "Continue ➔" at bounding box center [991, 591] width 85 height 32
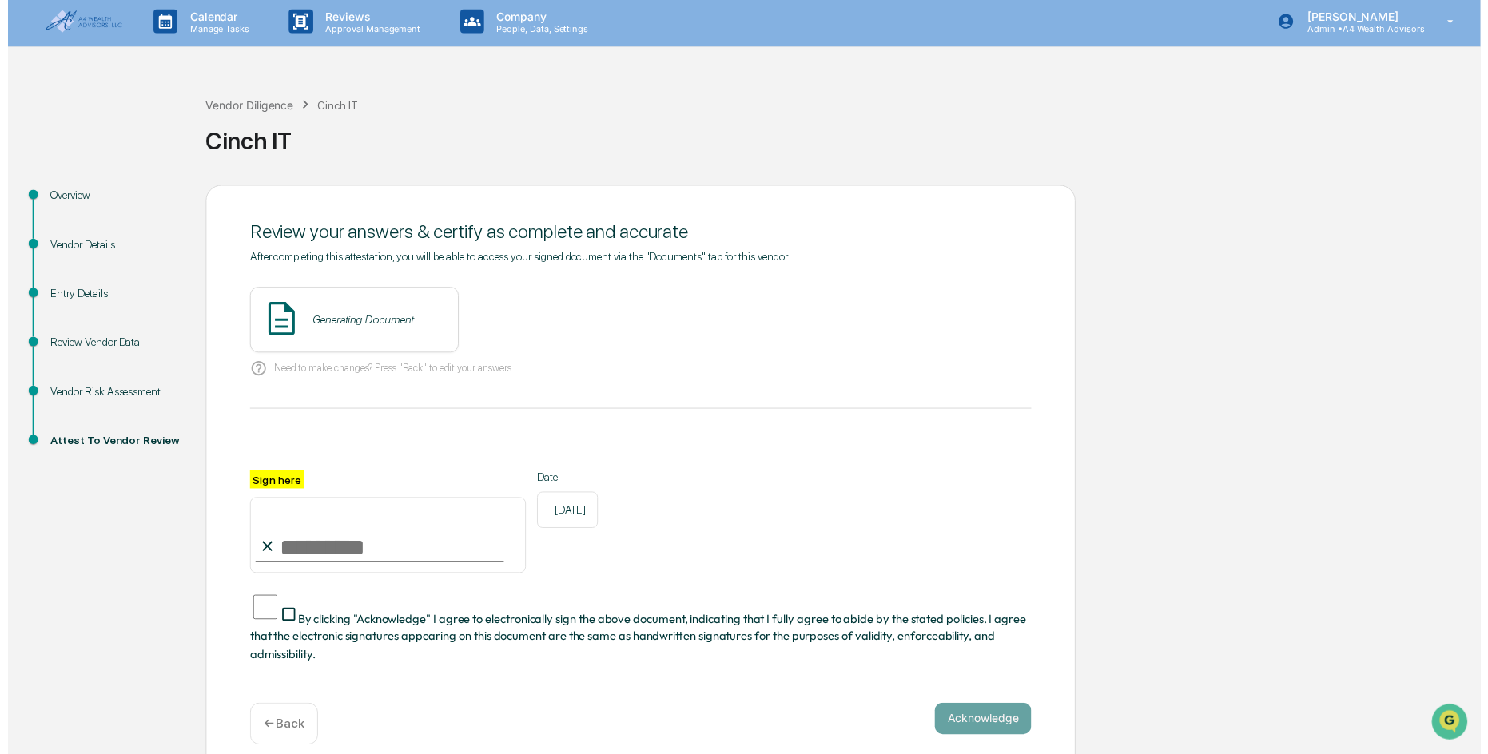
scroll to position [4, 0]
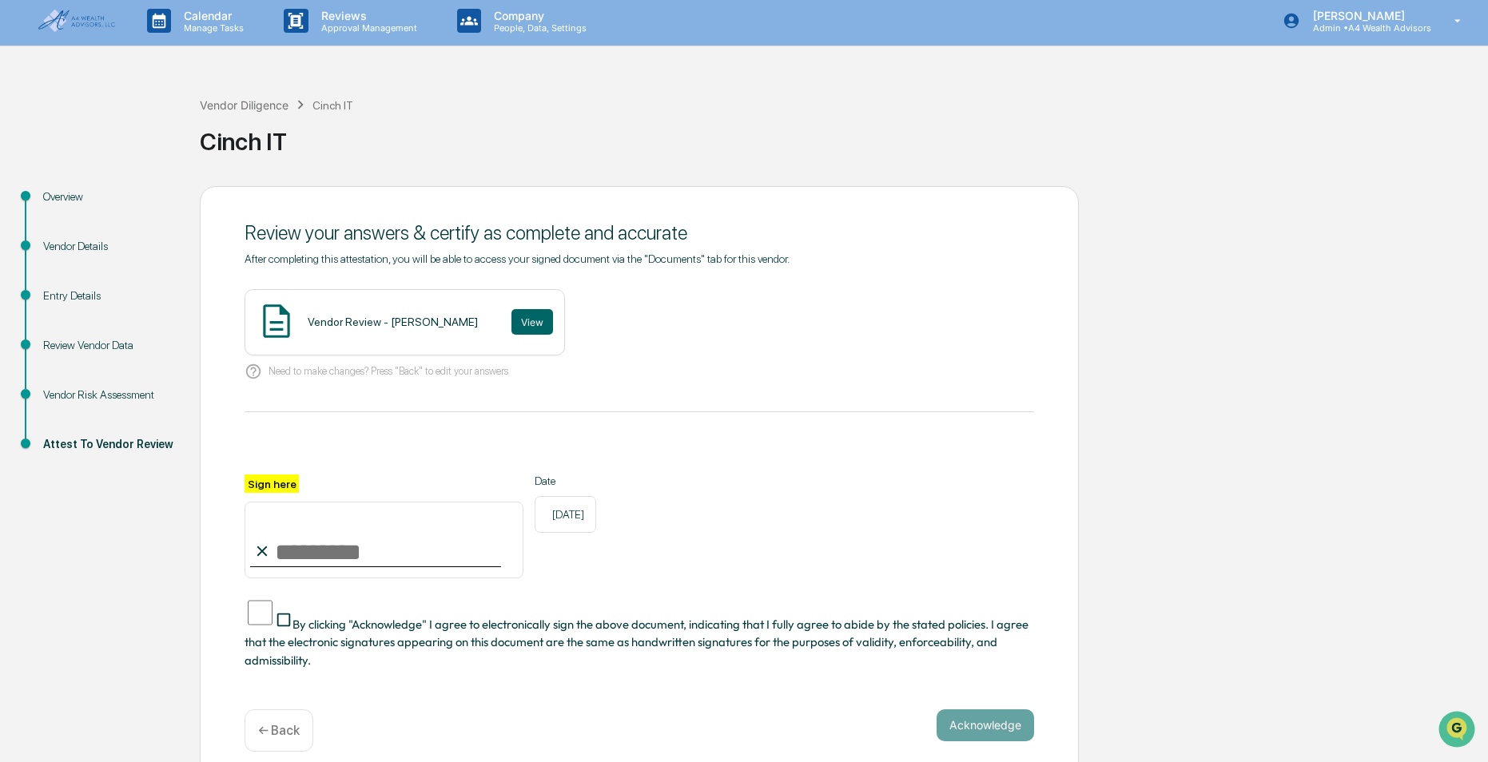
drag, startPoint x: 354, startPoint y: 538, endPoint x: 340, endPoint y: 564, distance: 29.7
click at [354, 538] on input "Sign here" at bounding box center [384, 540] width 279 height 77
type input "**********"
click at [516, 314] on button "View" at bounding box center [533, 322] width 42 height 26
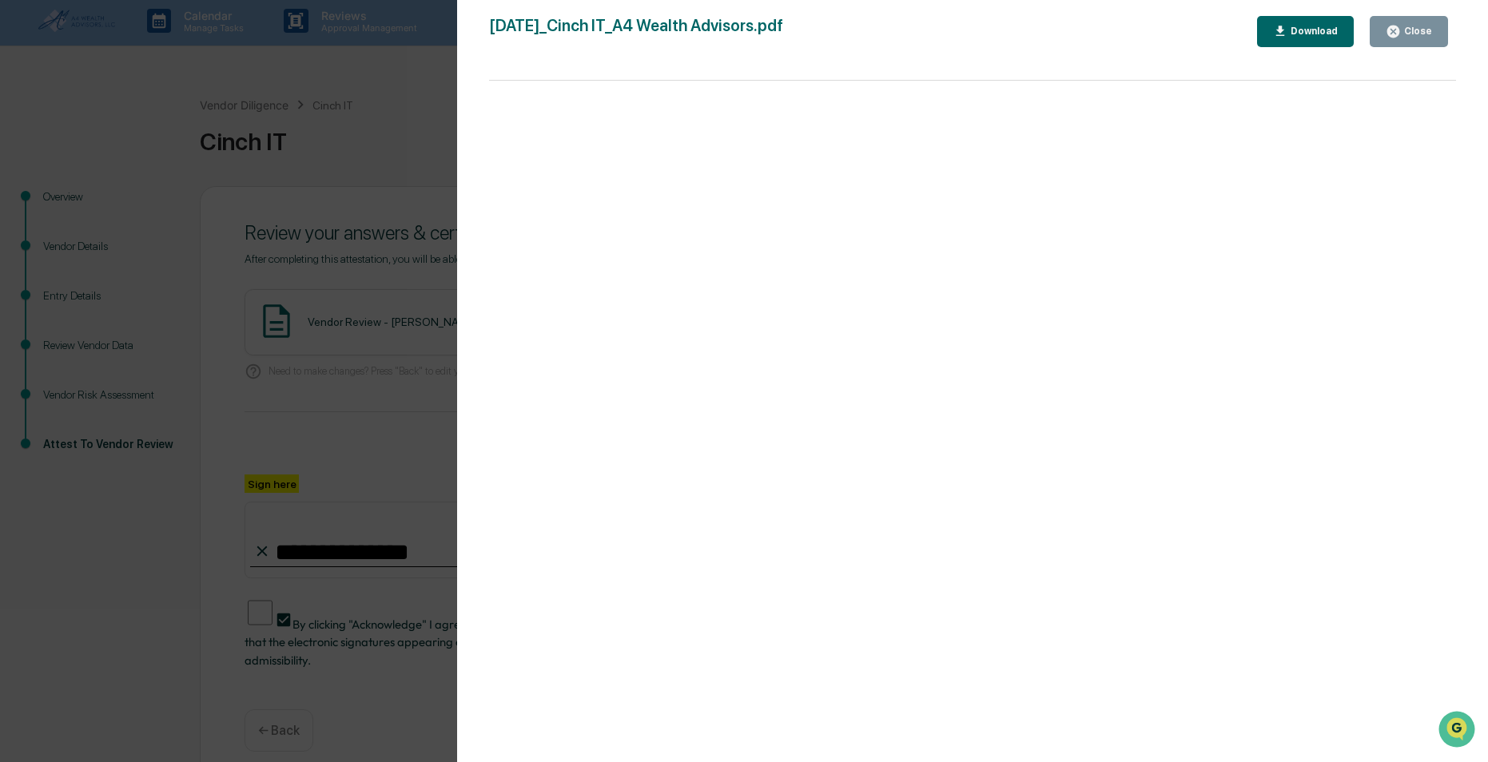
click at [1399, 34] on icon "button" at bounding box center [1393, 32] width 12 height 12
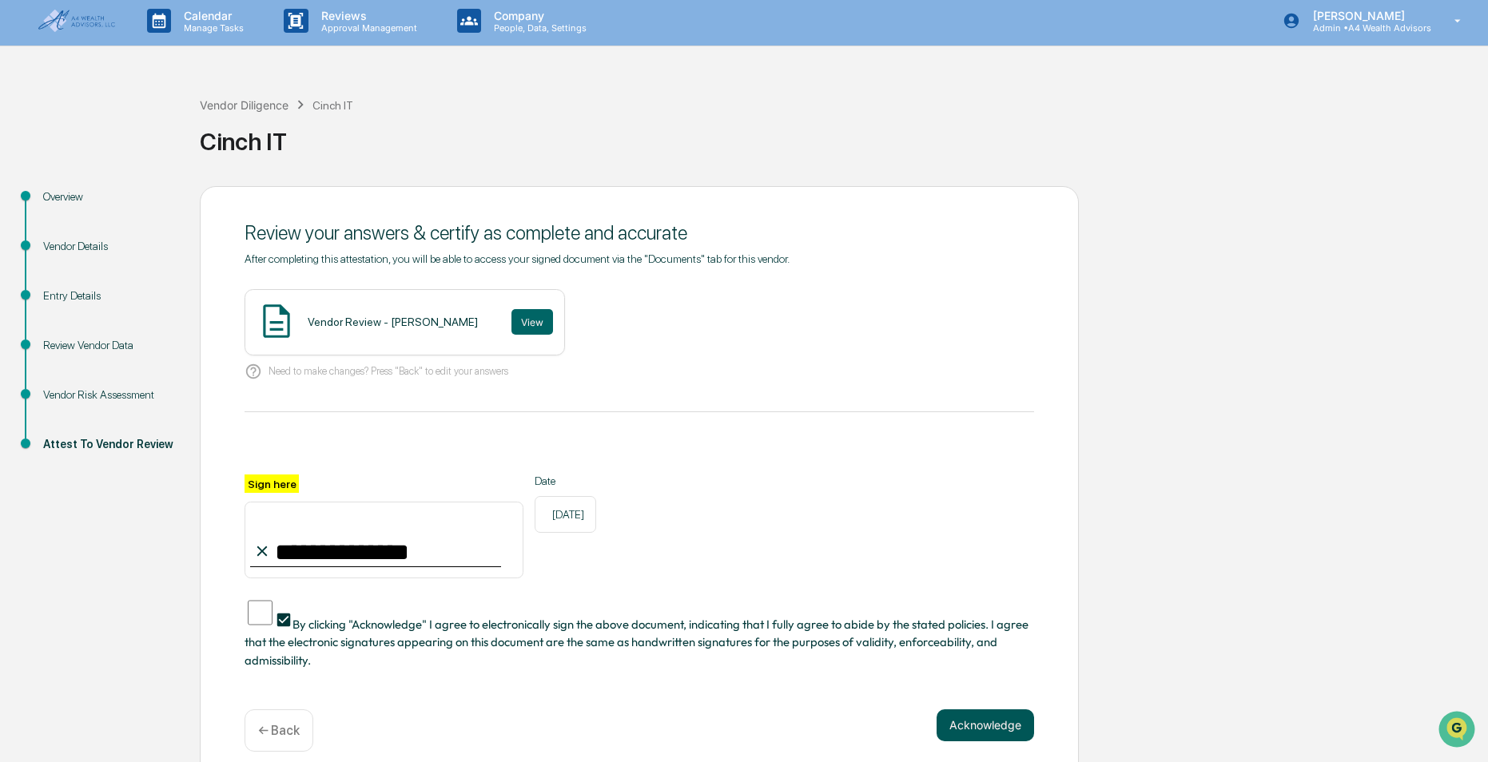
click at [965, 710] on button "Acknowledge" at bounding box center [986, 726] width 98 height 32
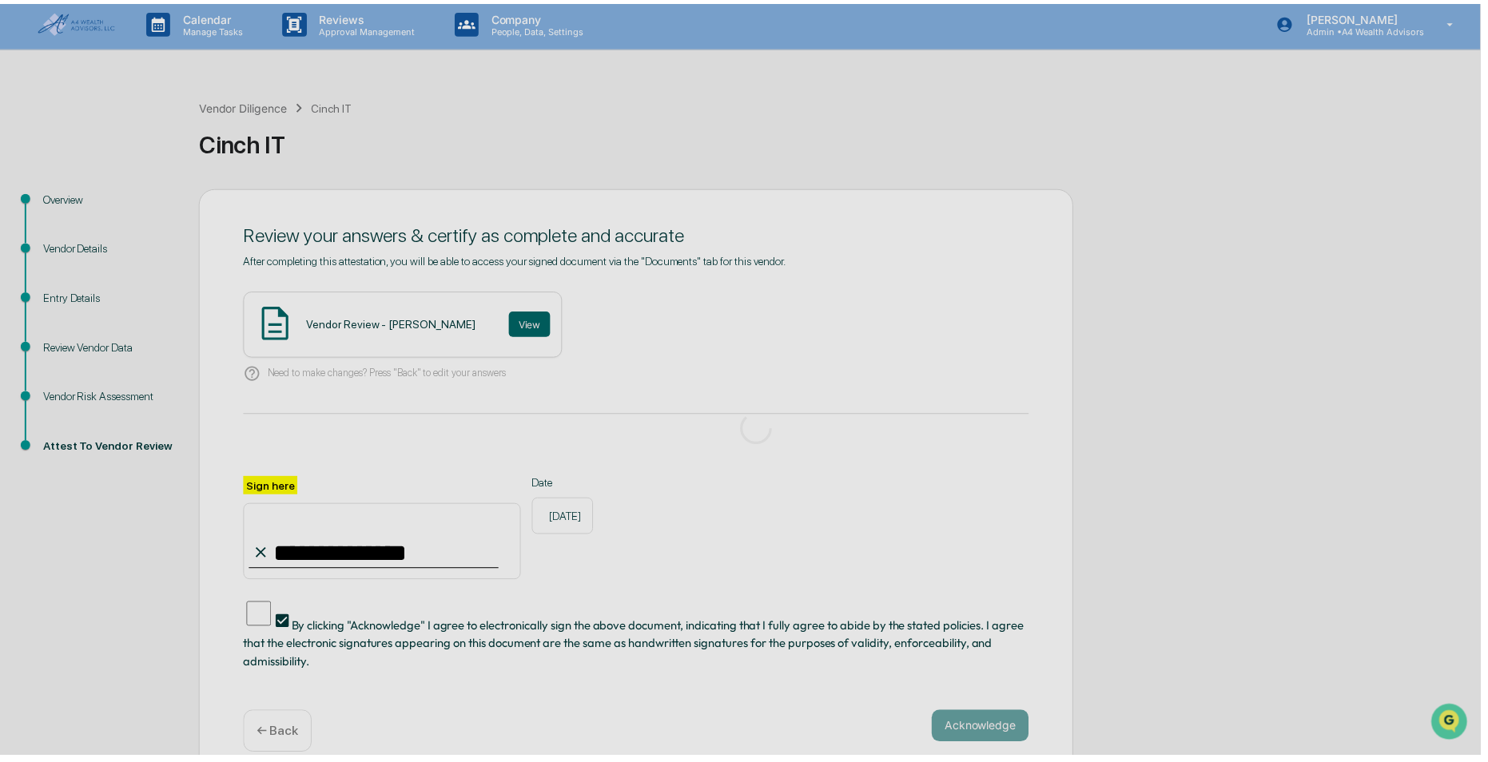
scroll to position [0, 0]
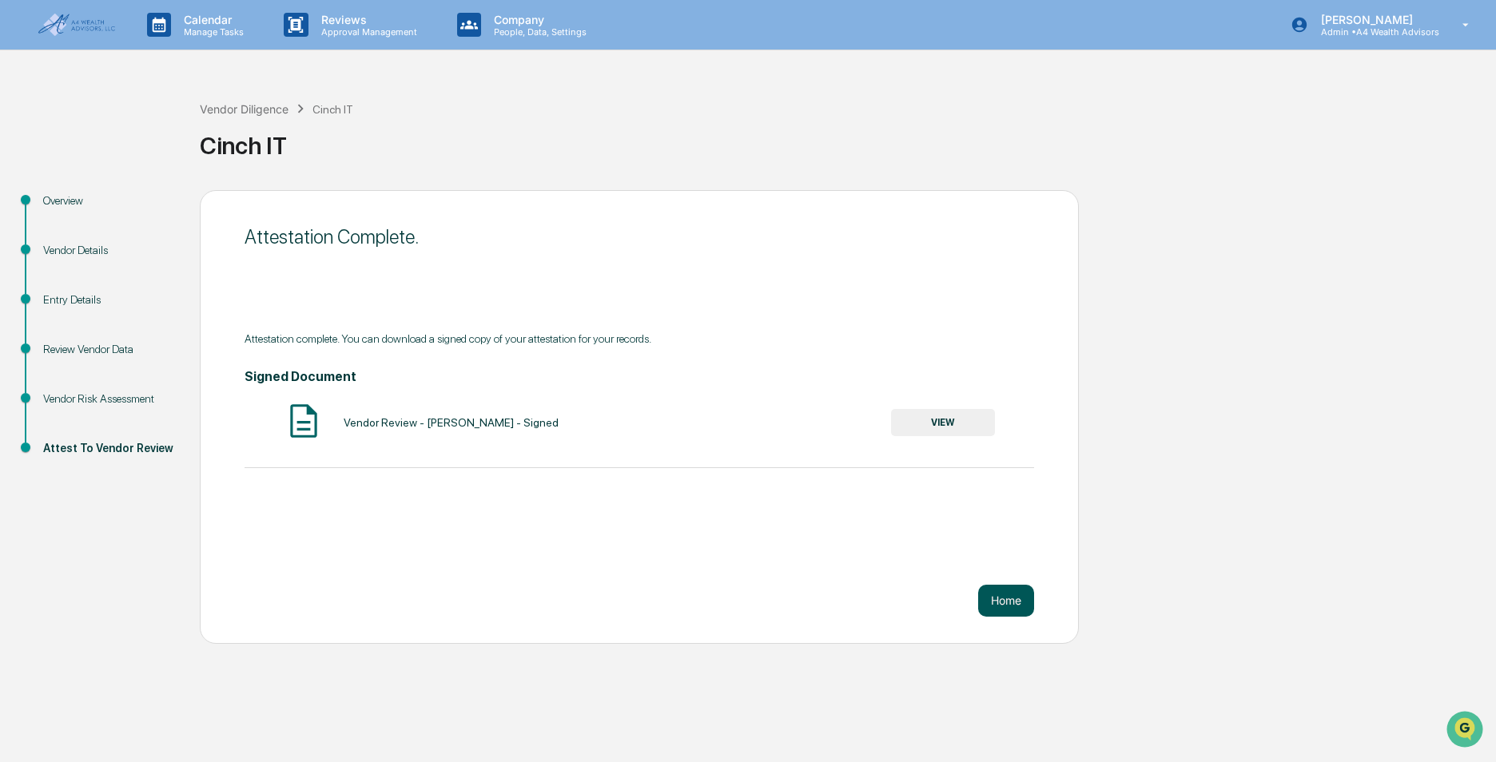
click at [1011, 612] on button "Home" at bounding box center [1006, 601] width 56 height 32
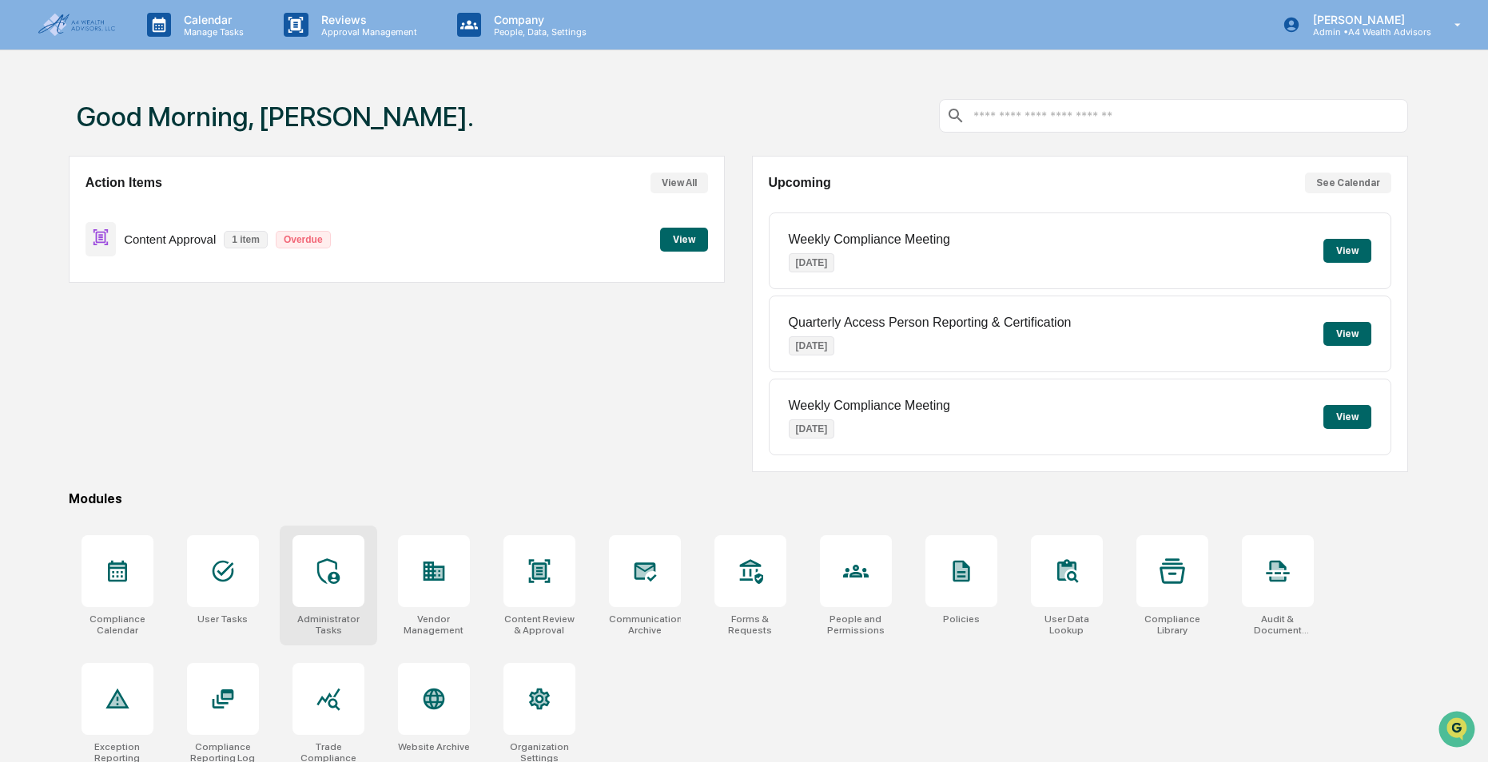
click at [368, 643] on div "Administrator Tasks" at bounding box center [329, 586] width 98 height 120
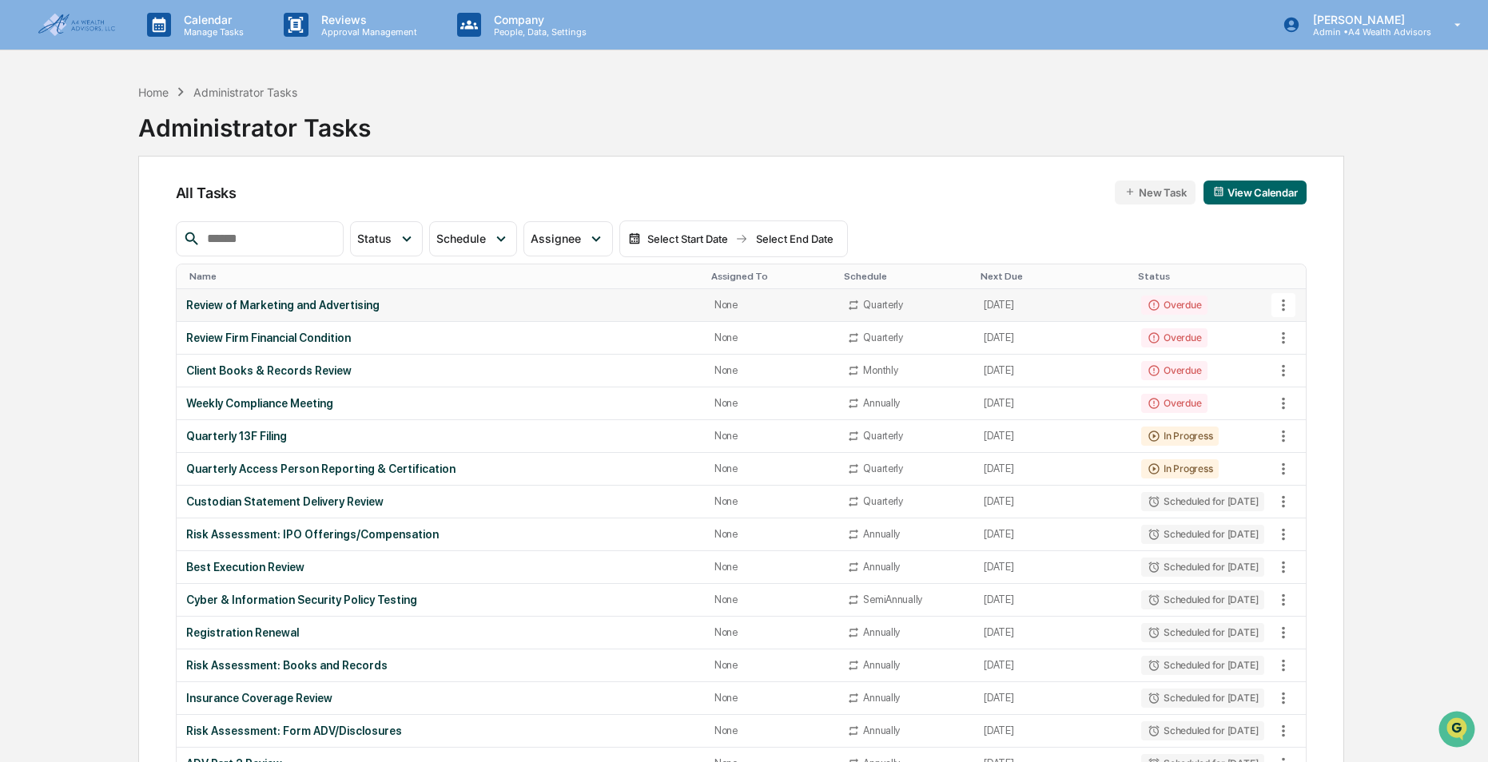
click at [356, 311] on div "Review of Marketing and Advertising" at bounding box center [440, 305] width 509 height 13
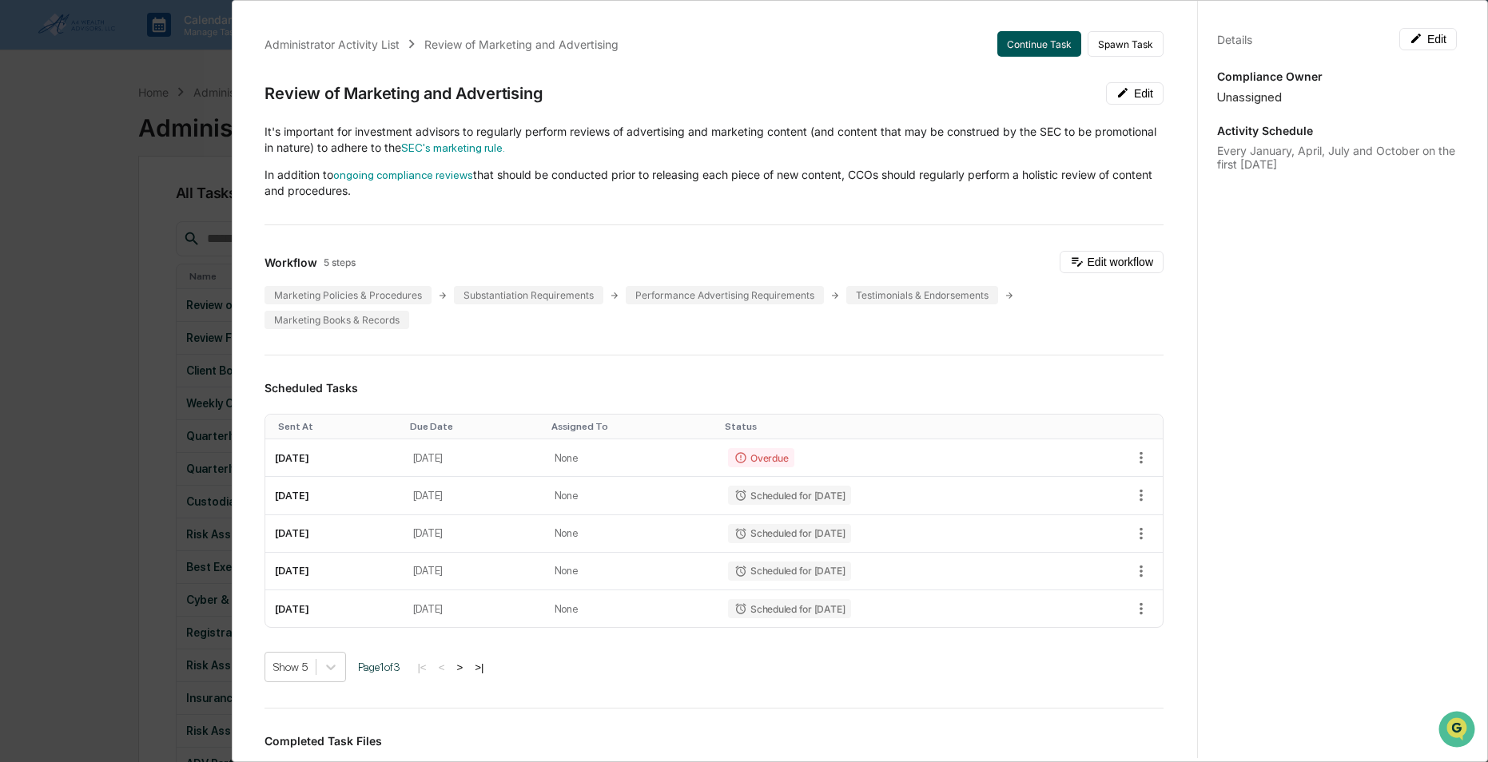
click at [1016, 42] on button "Continue Task" at bounding box center [1039, 44] width 84 height 26
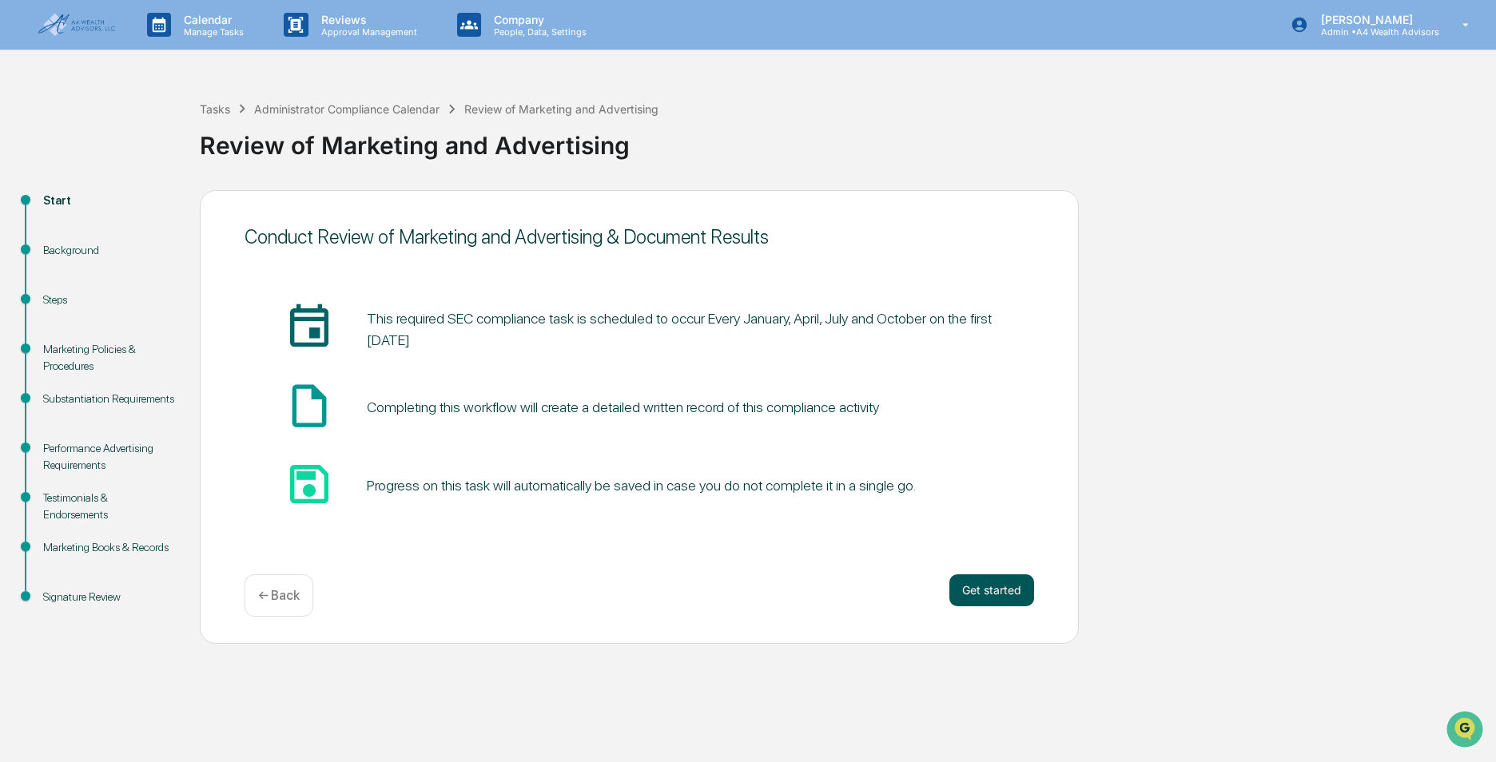
click at [979, 588] on button "Get started" at bounding box center [991, 591] width 85 height 32
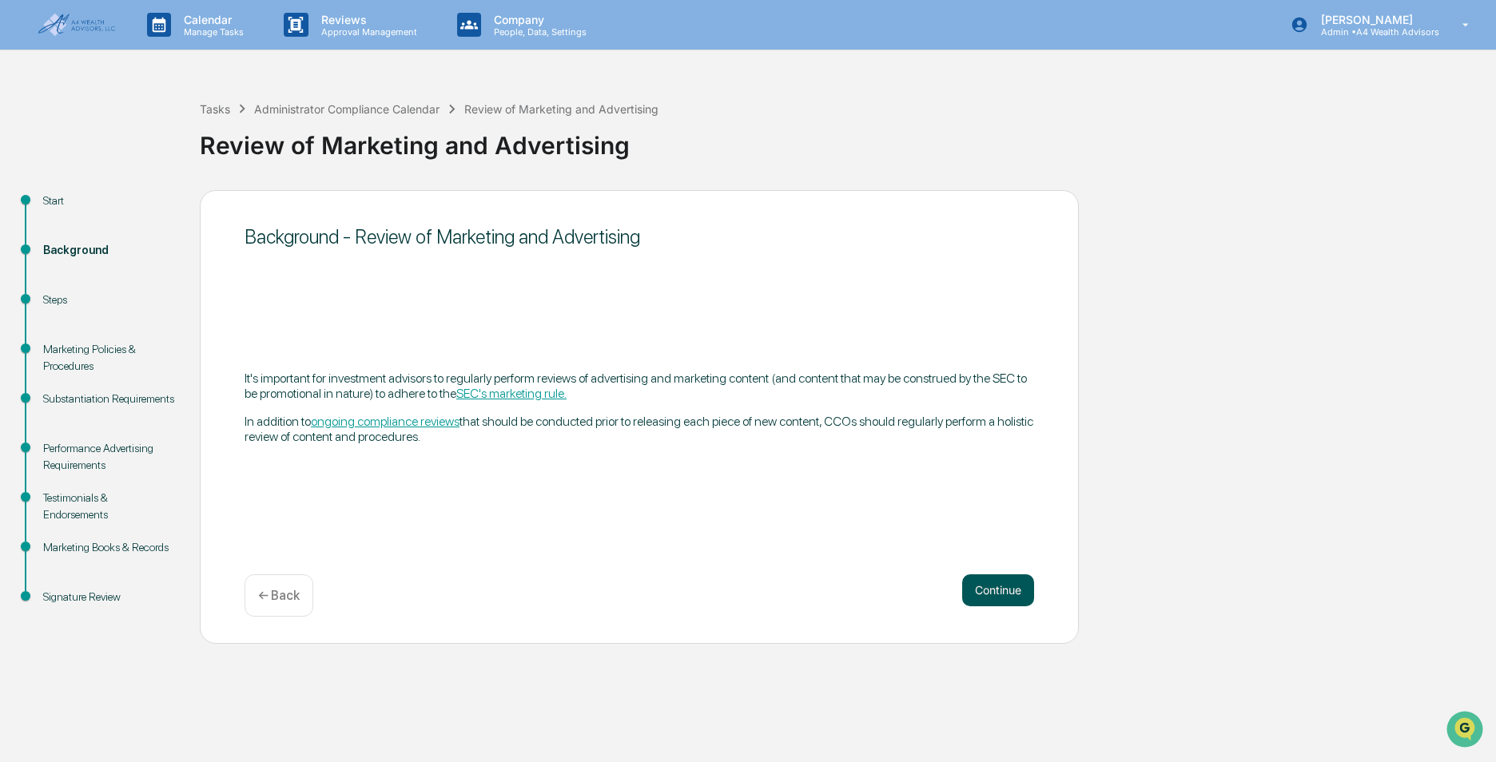
click at [996, 593] on button "Continue" at bounding box center [998, 591] width 72 height 32
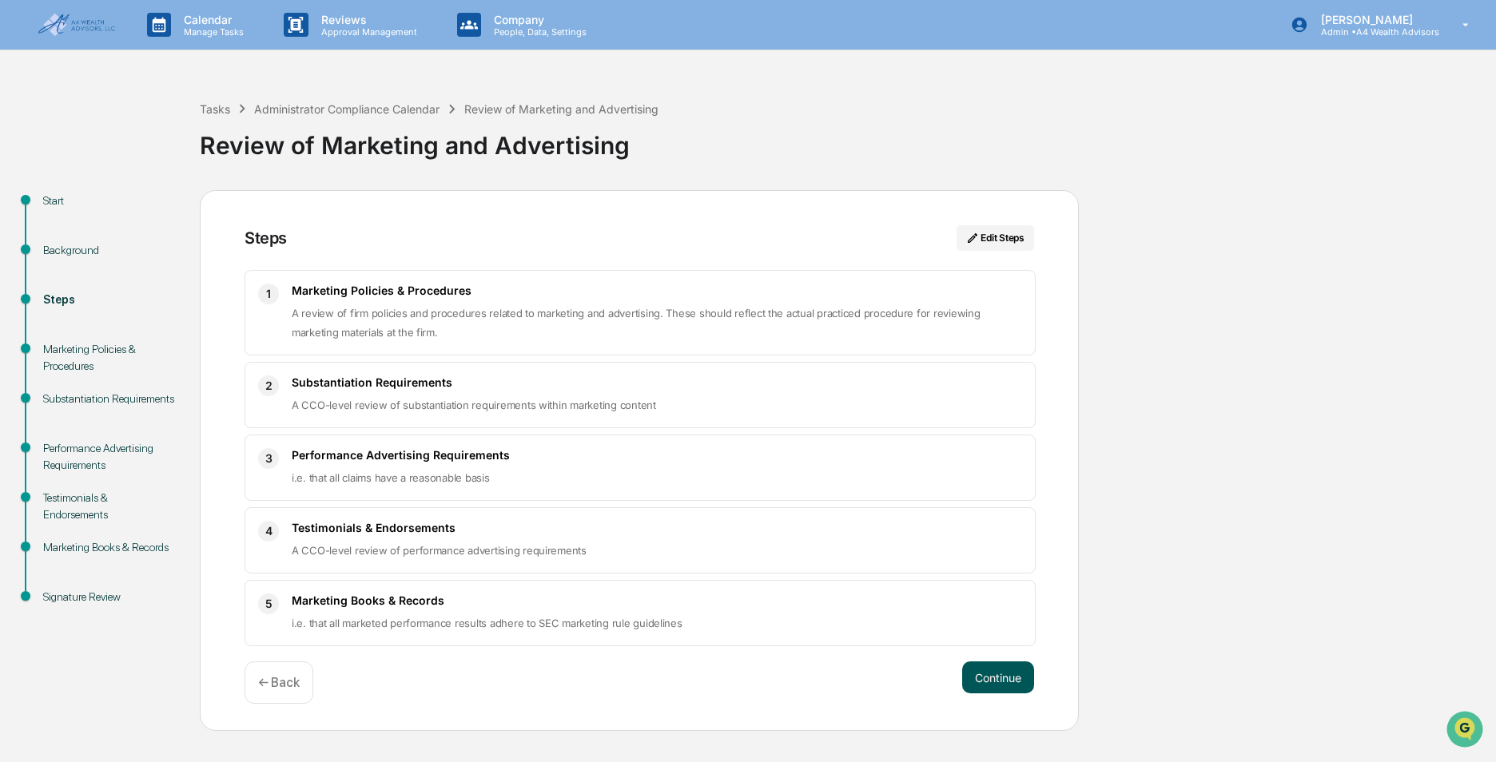
click at [995, 679] on button "Continue" at bounding box center [998, 678] width 72 height 32
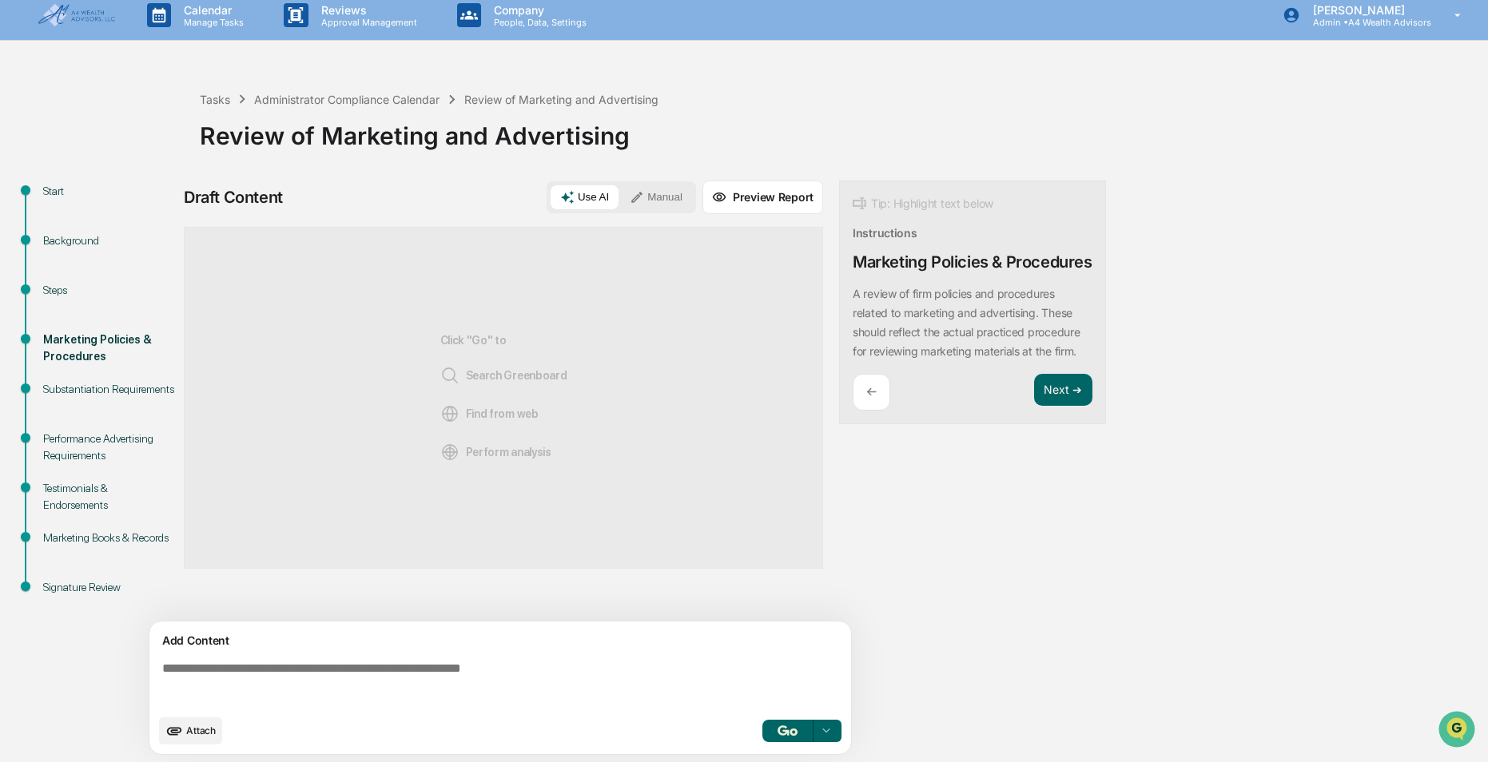
scroll to position [12, 0]
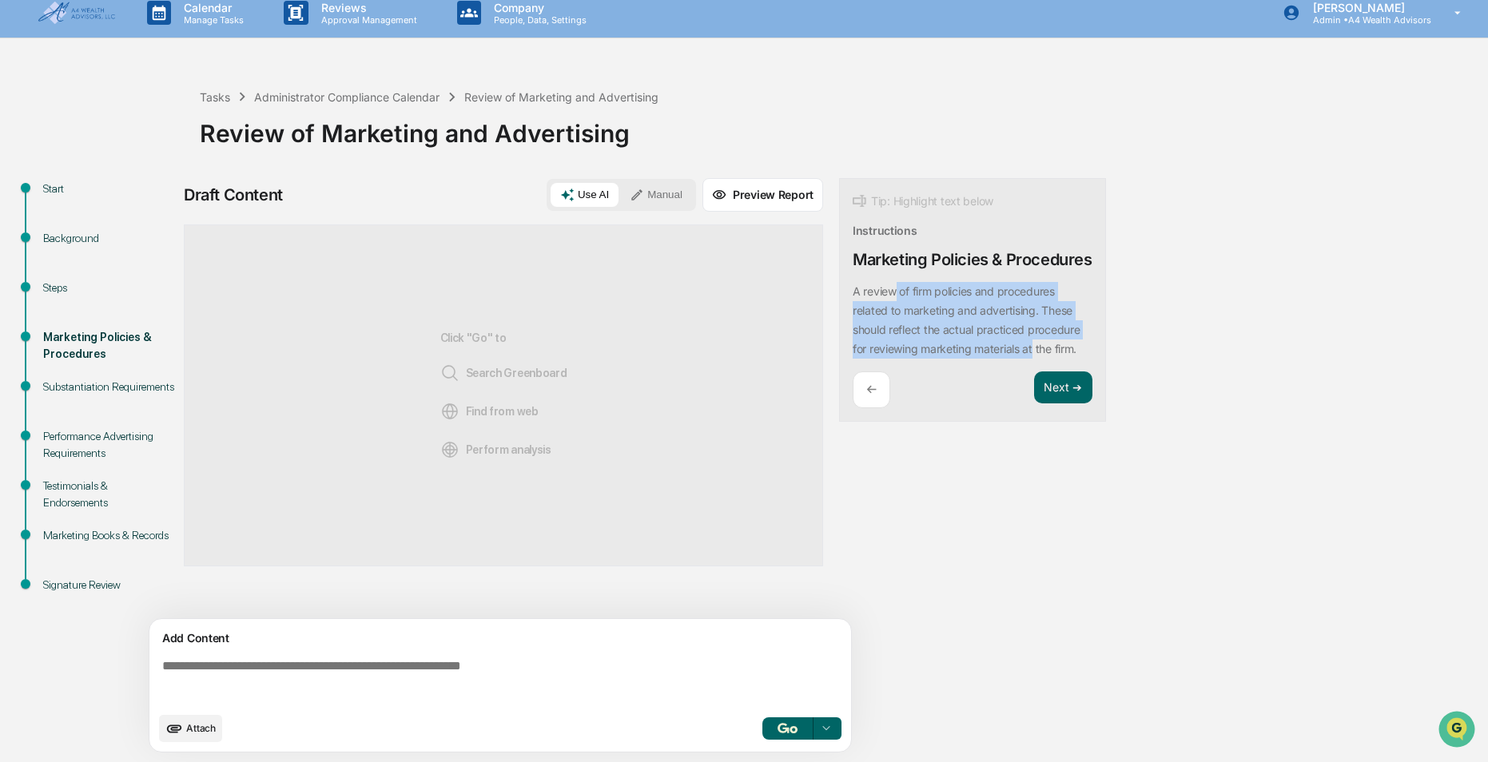
drag, startPoint x: 897, startPoint y: 316, endPoint x: 1034, endPoint y: 380, distance: 151.6
click at [1034, 380] on div "Tip: Highlight text below Instructions Marketing Policies & Procedures A review…" at bounding box center [972, 300] width 267 height 245
drag, startPoint x: 1034, startPoint y: 380, endPoint x: 1037, endPoint y: 369, distance: 10.7
click at [1042, 356] on p "A review of firm policies and procedures related to marketing and advertising. …" at bounding box center [966, 320] width 227 height 71
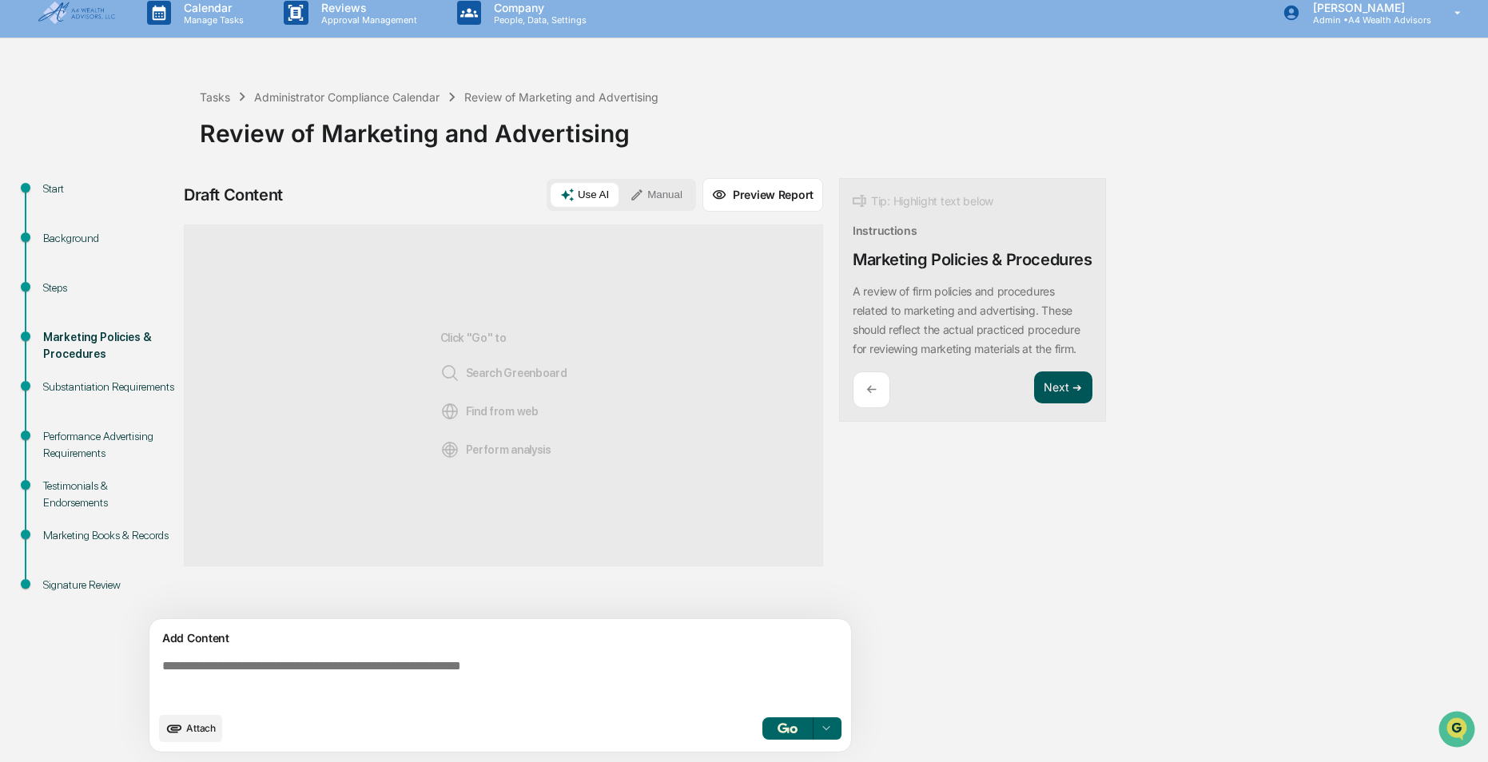
click at [1062, 404] on button "Next ➔" at bounding box center [1063, 388] width 58 height 33
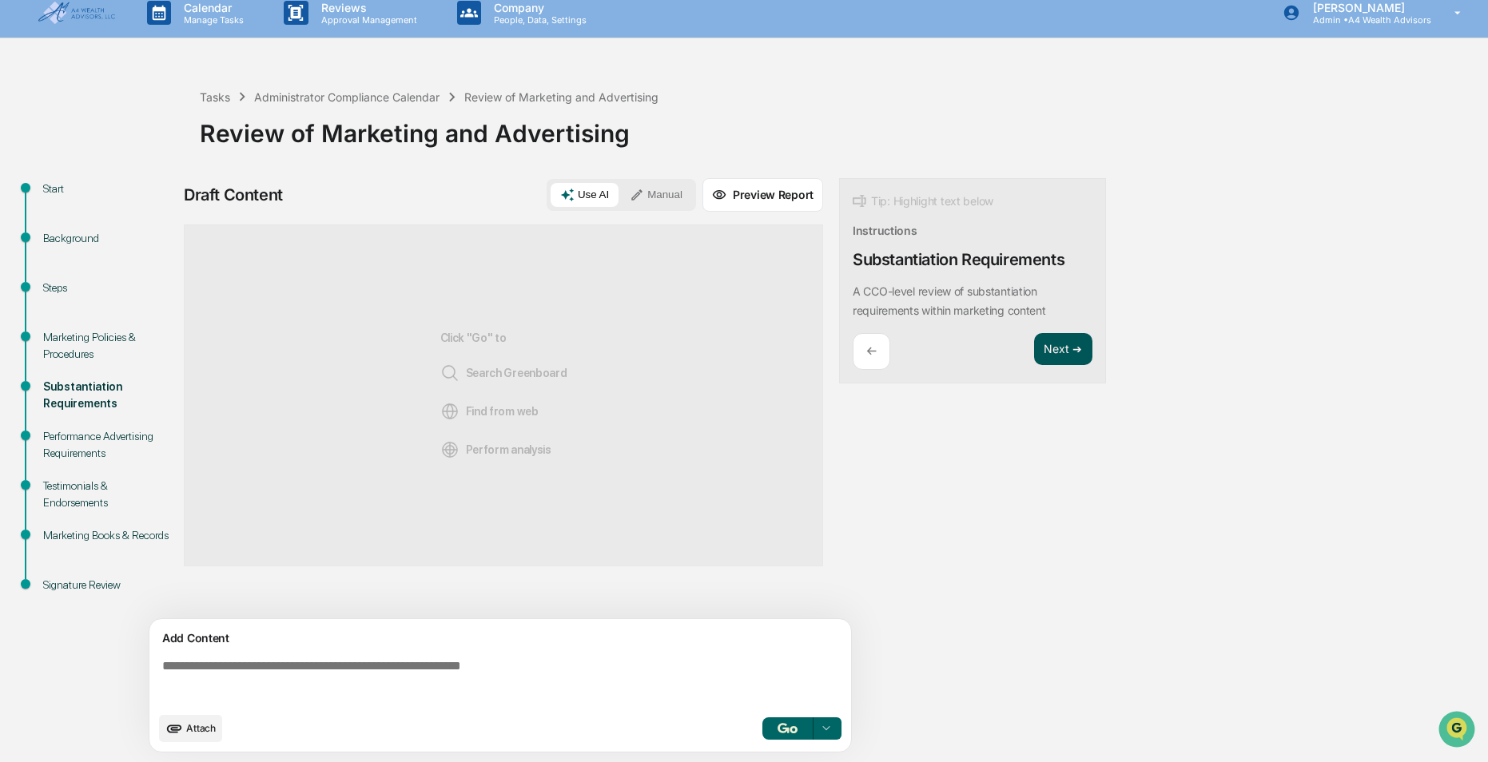
click at [1056, 352] on button "Next ➔" at bounding box center [1063, 349] width 58 height 33
click at [42, 279] on div "Background" at bounding box center [108, 258] width 157 height 50
click at [58, 297] on div "Steps" at bounding box center [108, 307] width 157 height 50
click at [58, 293] on div "Steps" at bounding box center [108, 288] width 131 height 17
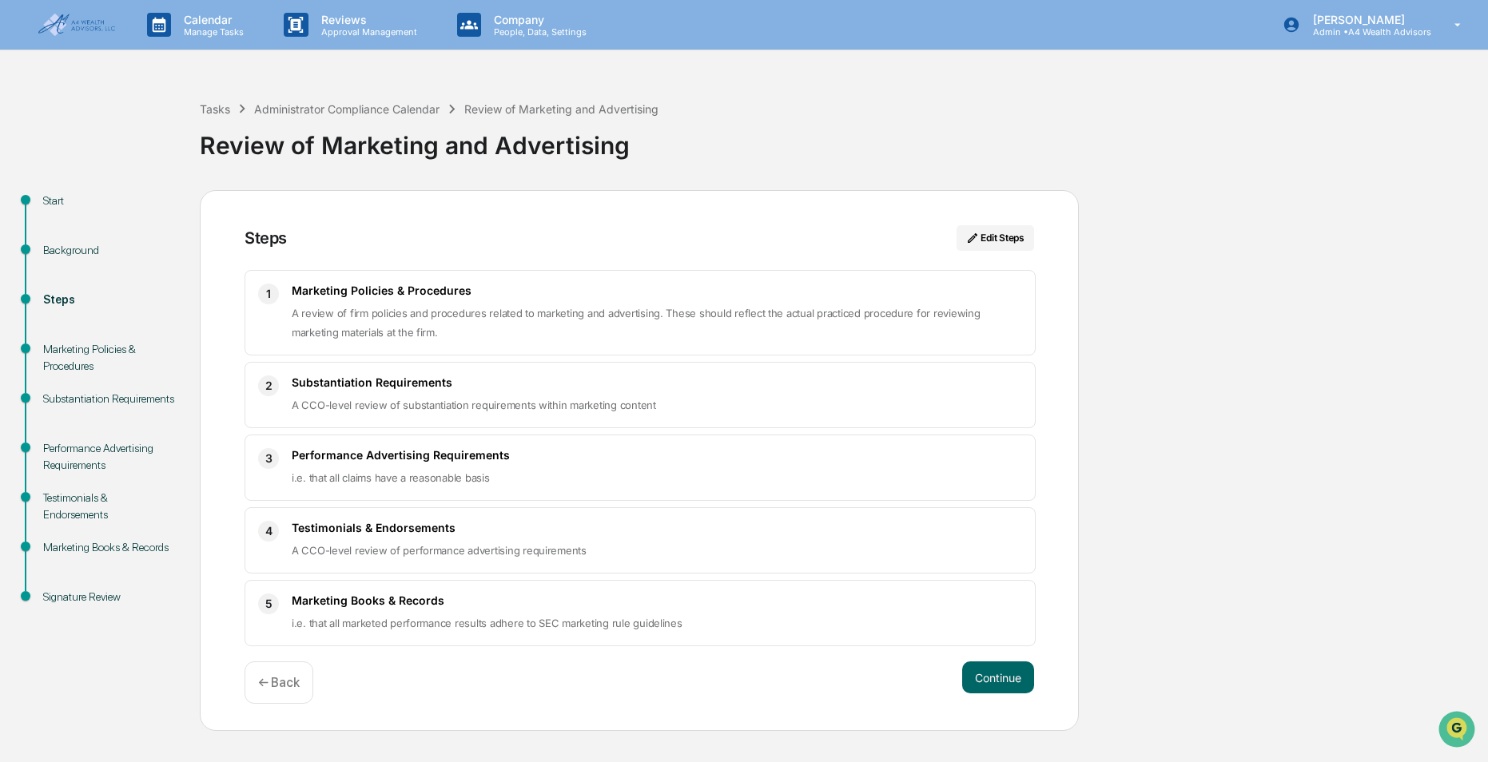
scroll to position [0, 0]
click at [1006, 684] on button "Continue" at bounding box center [998, 678] width 72 height 32
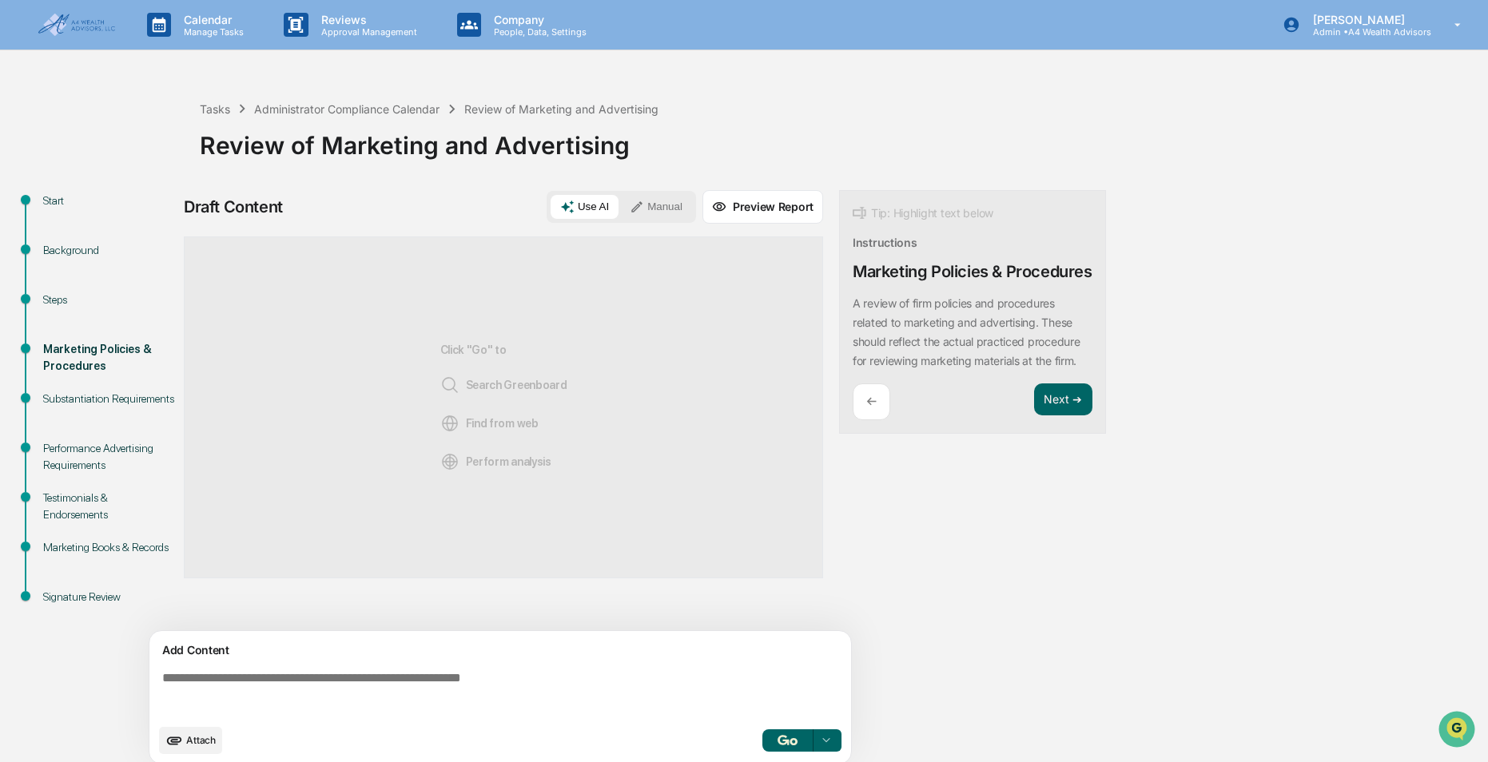
scroll to position [12, 0]
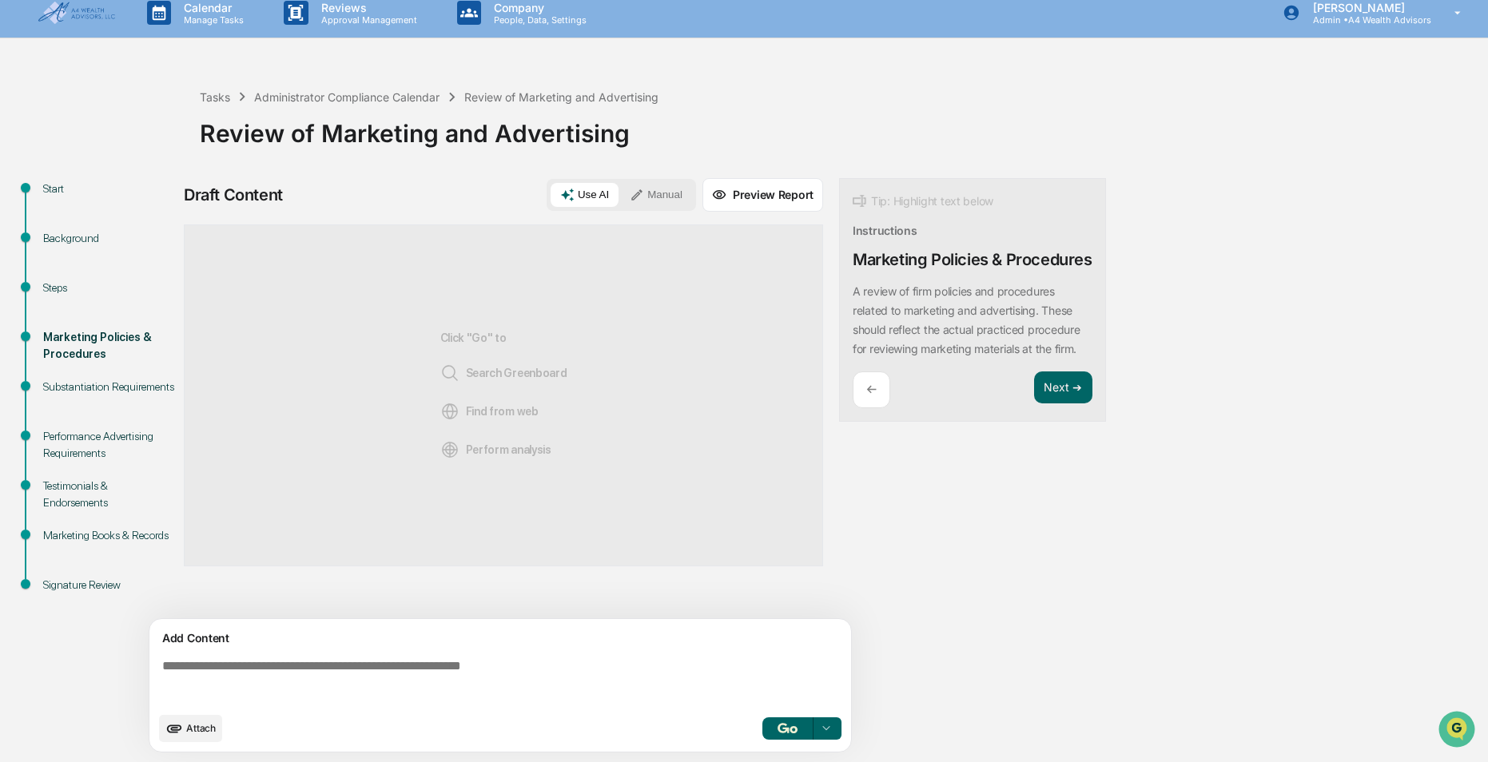
click at [786, 729] on img "button" at bounding box center [787, 728] width 19 height 10
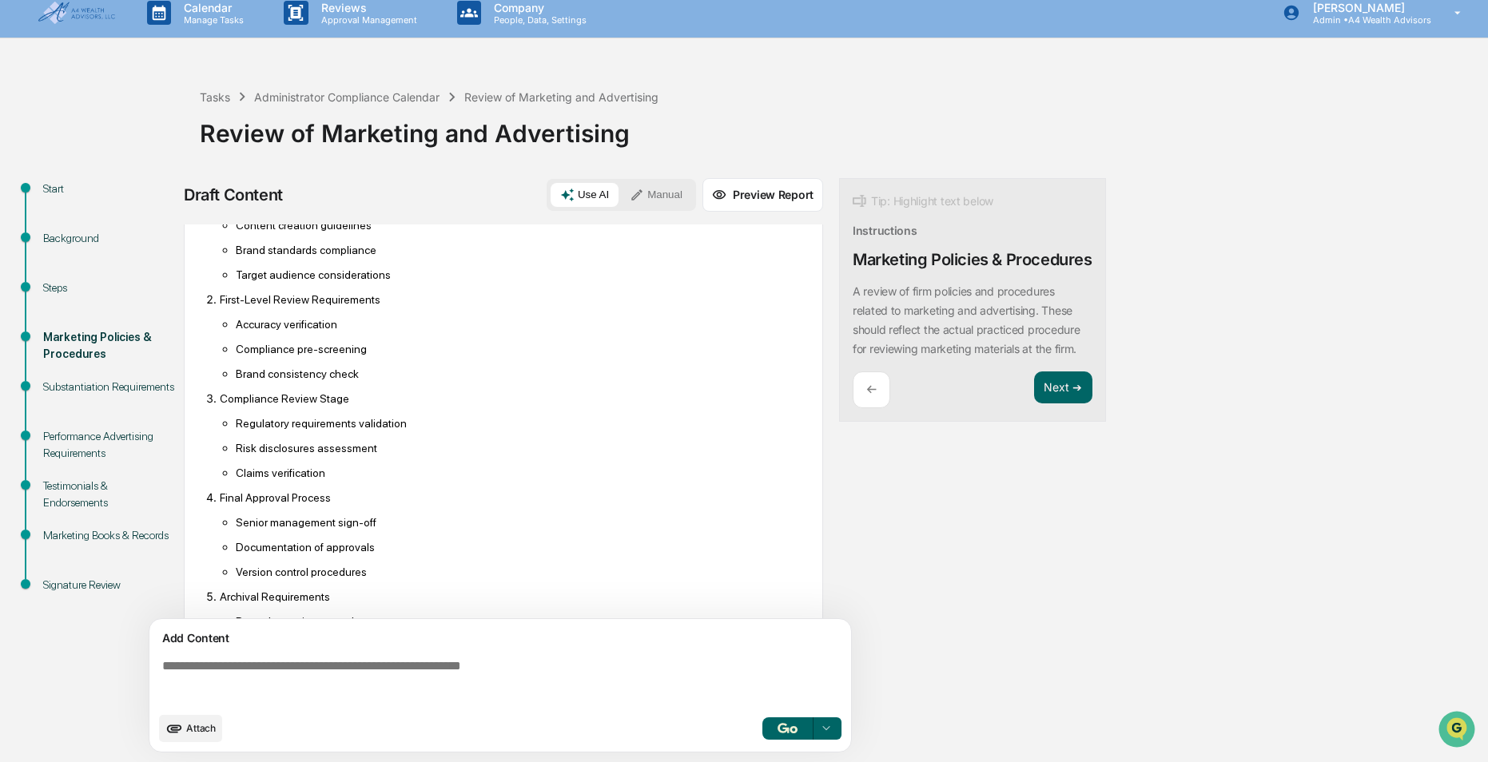
scroll to position [329, 0]
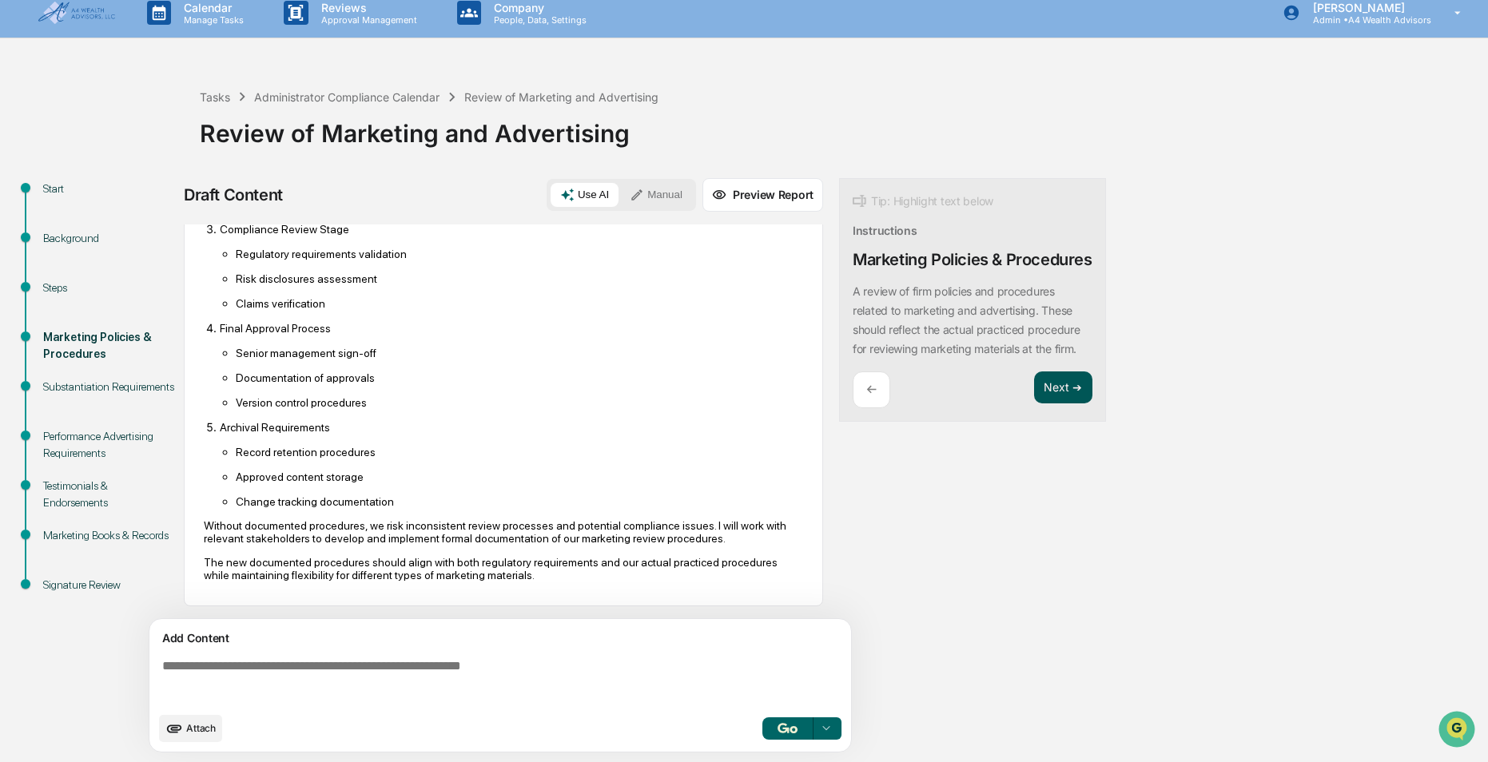
click at [1042, 404] on button "Next ➔" at bounding box center [1063, 388] width 58 height 33
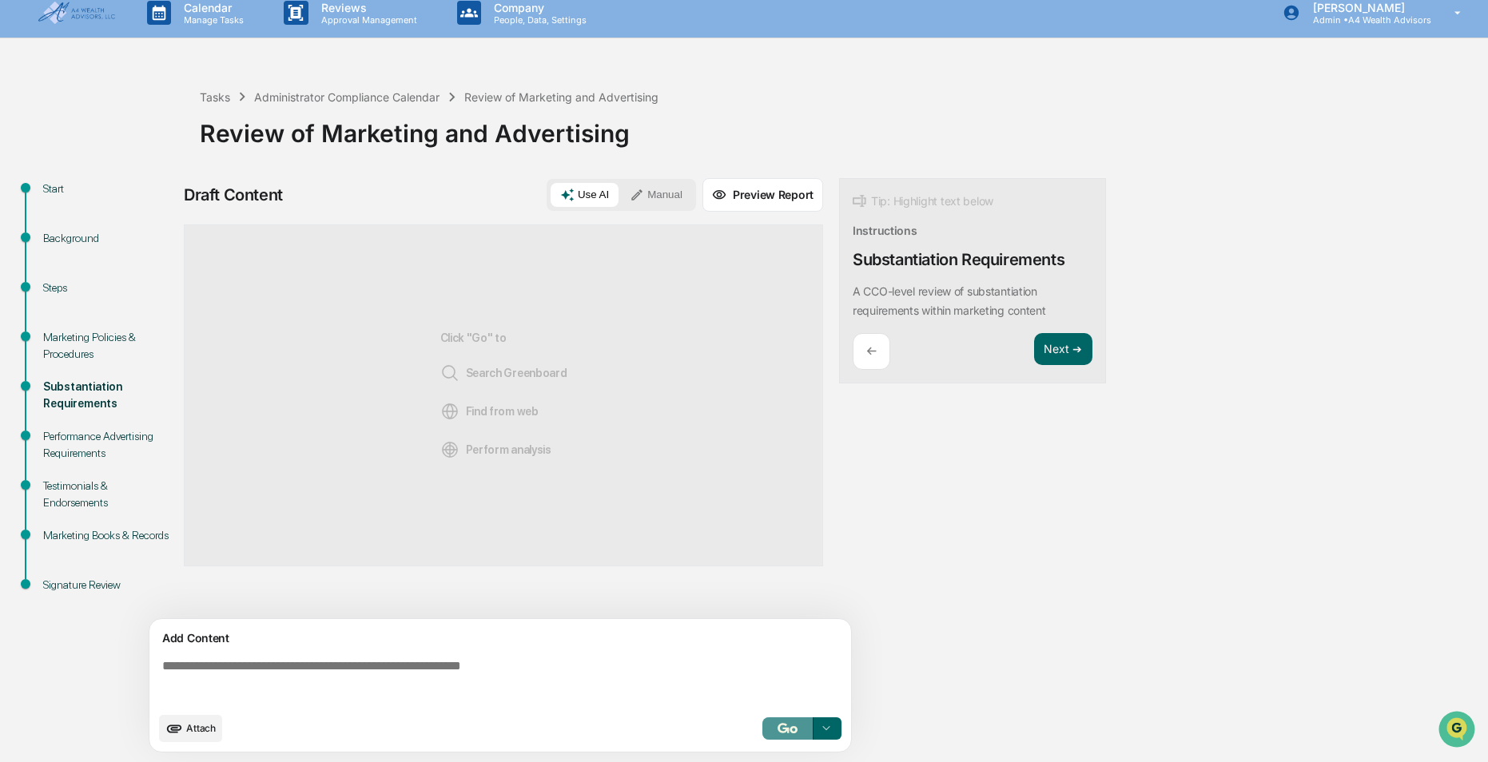
drag, startPoint x: 770, startPoint y: 726, endPoint x: 938, endPoint y: 647, distance: 186.3
click at [771, 726] on button "button" at bounding box center [787, 729] width 51 height 22
